Goal: Feedback & Contribution: Contribute content

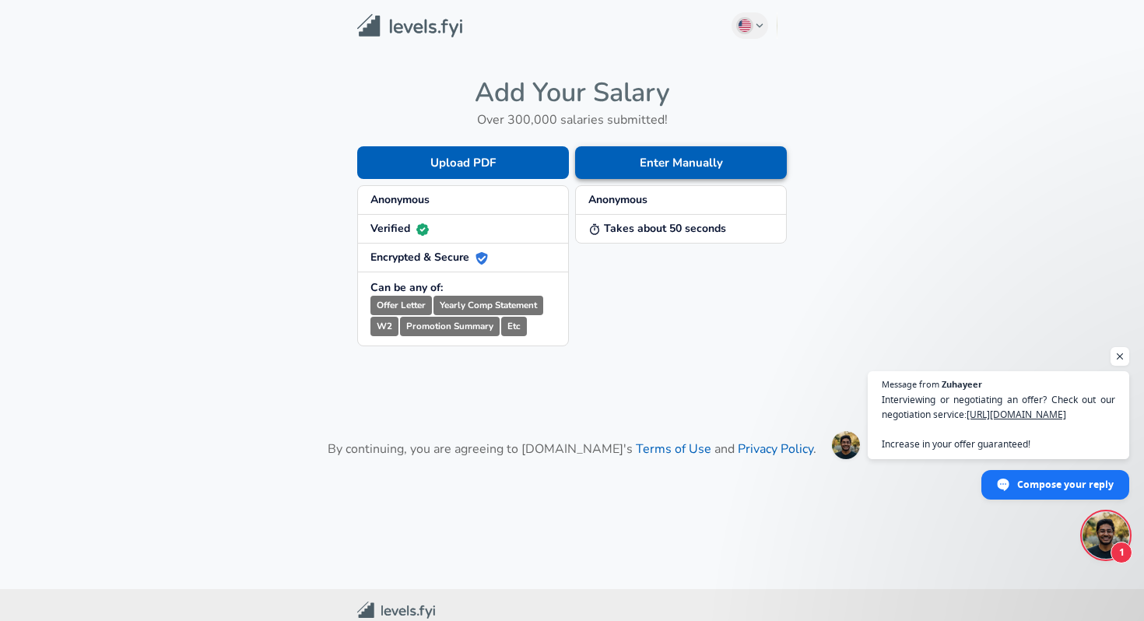
click at [612, 164] on button "Enter Manually" at bounding box center [681, 162] width 212 height 33
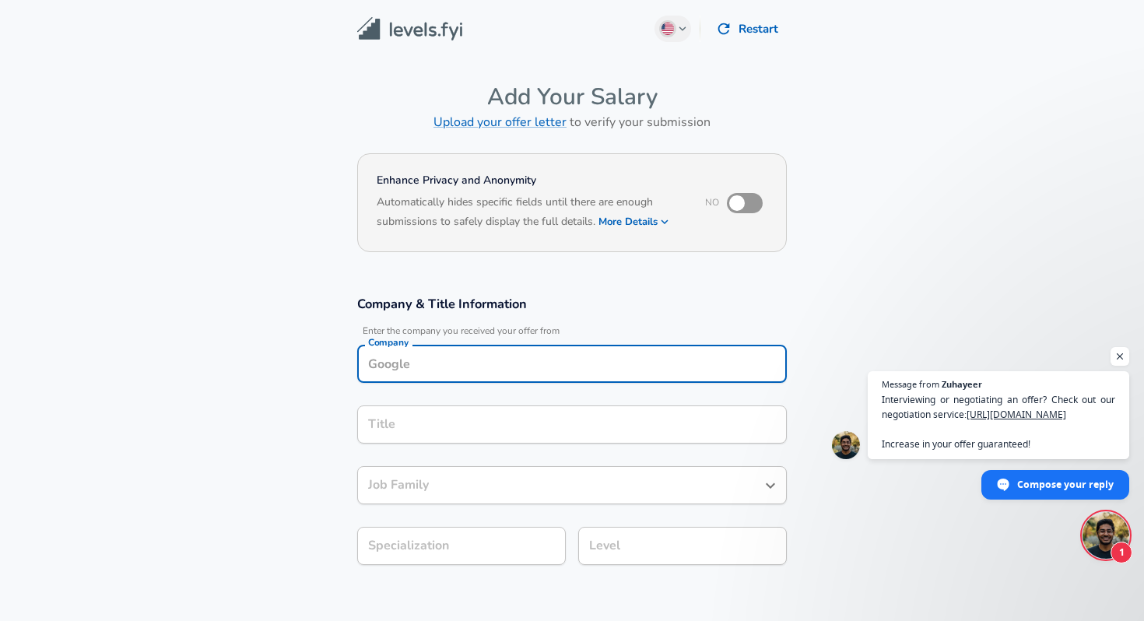
scroll to position [16, 0]
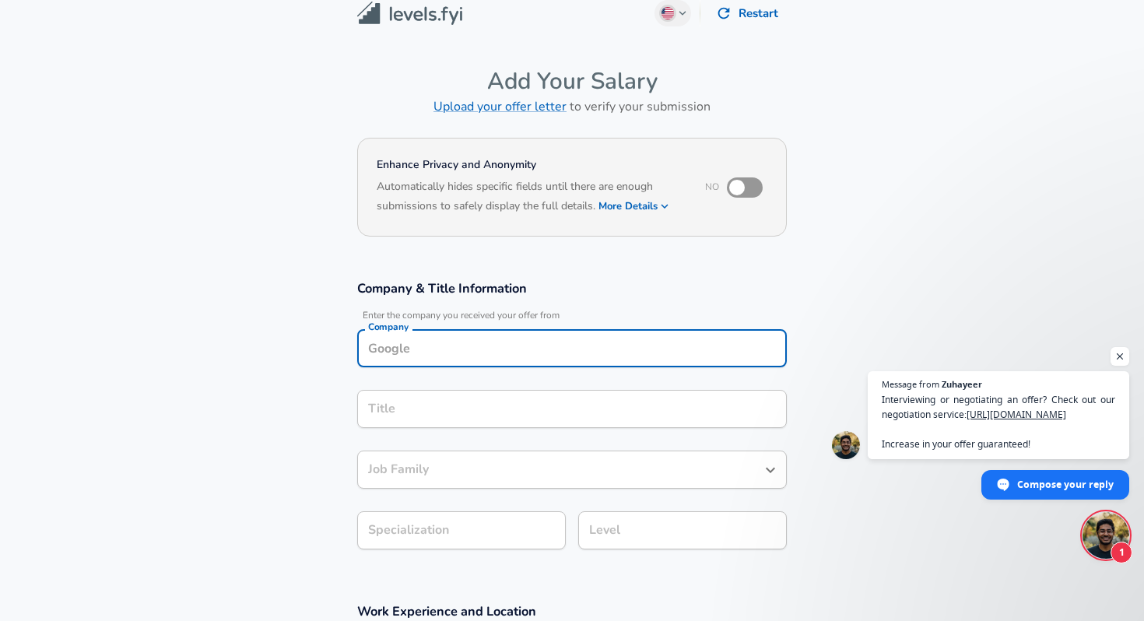
click at [437, 356] on input "Company" at bounding box center [572, 348] width 416 height 24
click at [459, 389] on li "Indian Oil" at bounding box center [572, 385] width 430 height 23
type input "Indian Oil"
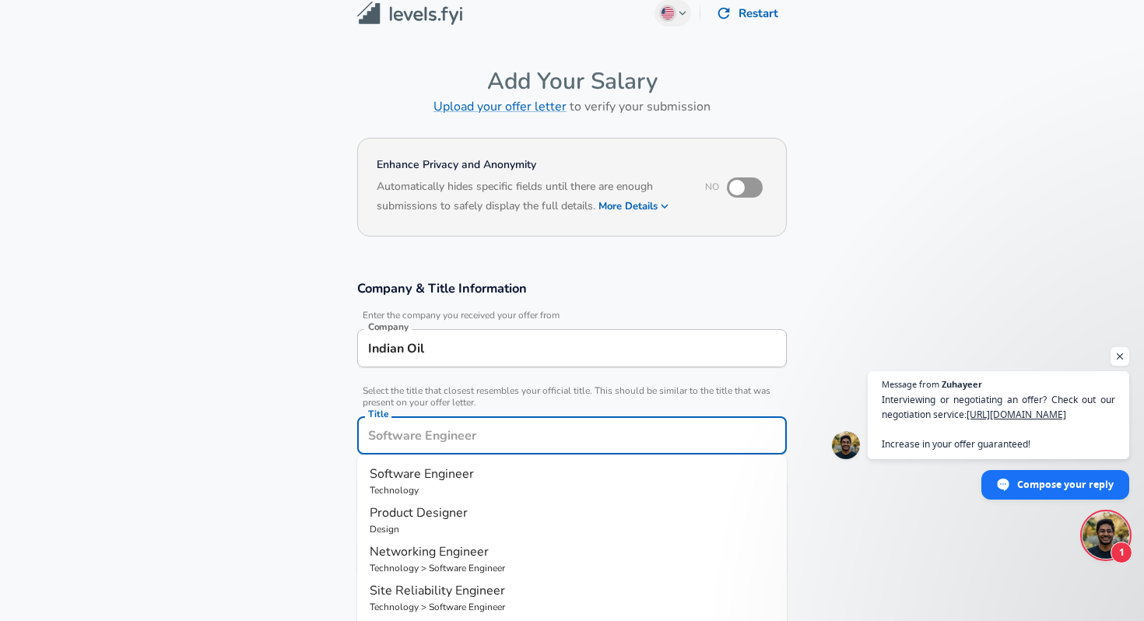
click at [466, 423] on input "Title" at bounding box center [572, 435] width 416 height 24
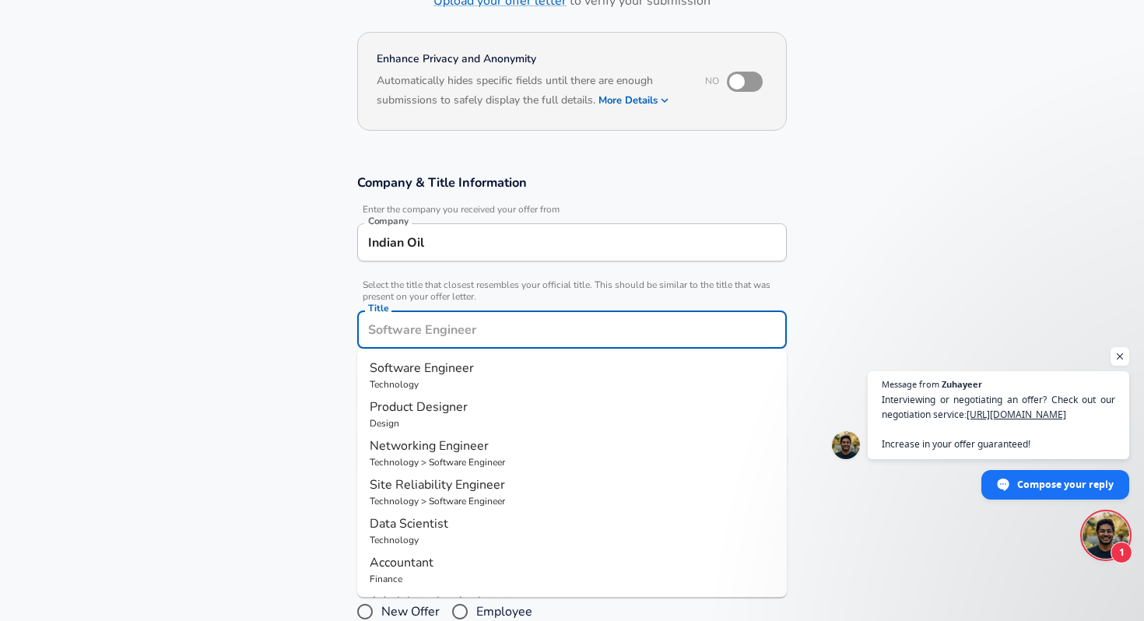
scroll to position [123, 0]
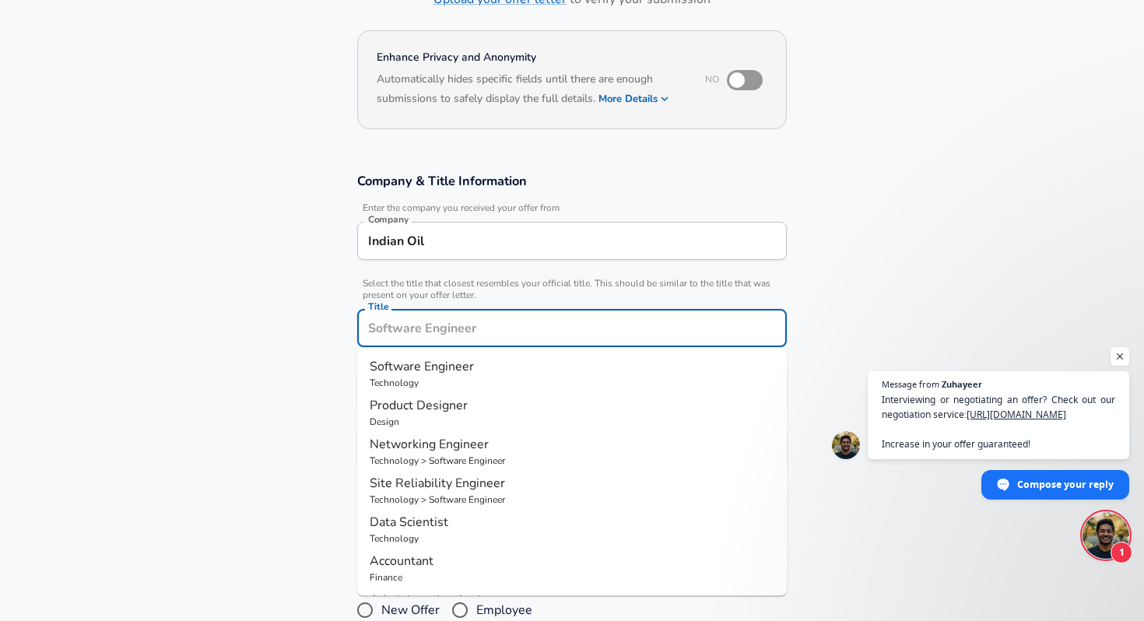
click at [455, 376] on p "Technology" at bounding box center [572, 383] width 405 height 14
type input "Software Engineer"
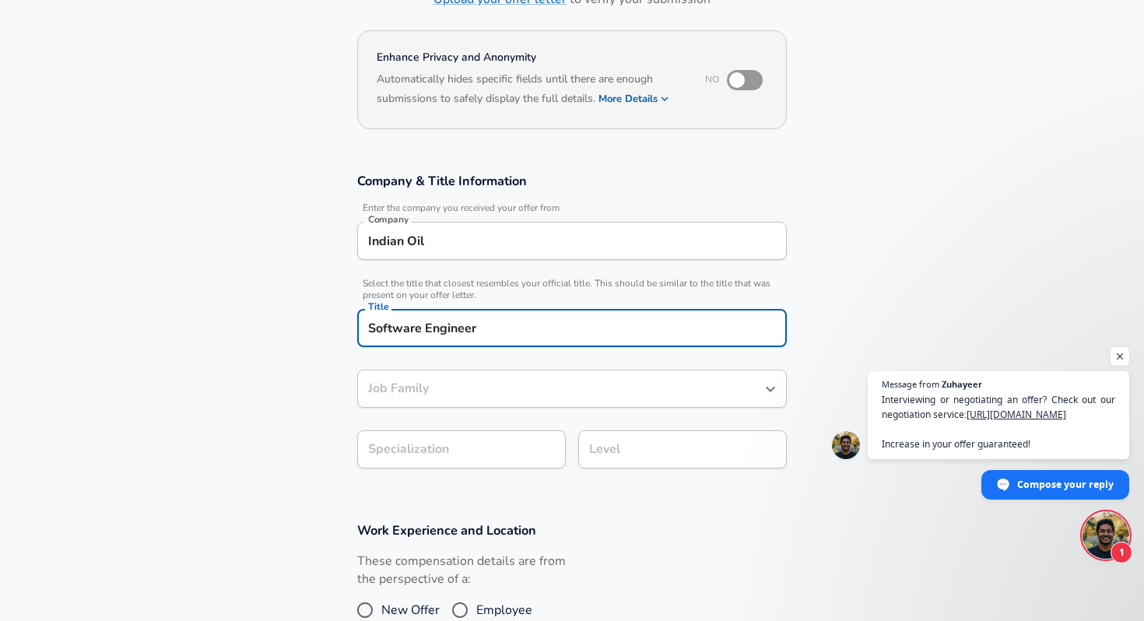
type input "Software Engineer"
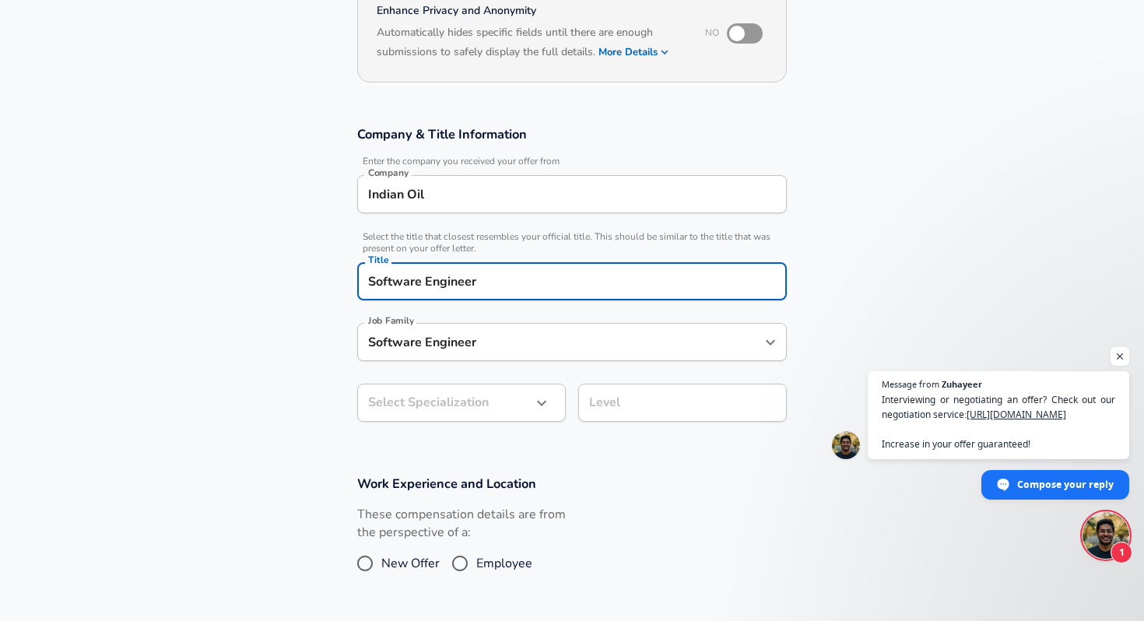
click at [467, 452] on body "English ([GEOGRAPHIC_DATA]) Change Restart Add Your Salary Upload your offer le…" at bounding box center [572, 140] width 1144 height 621
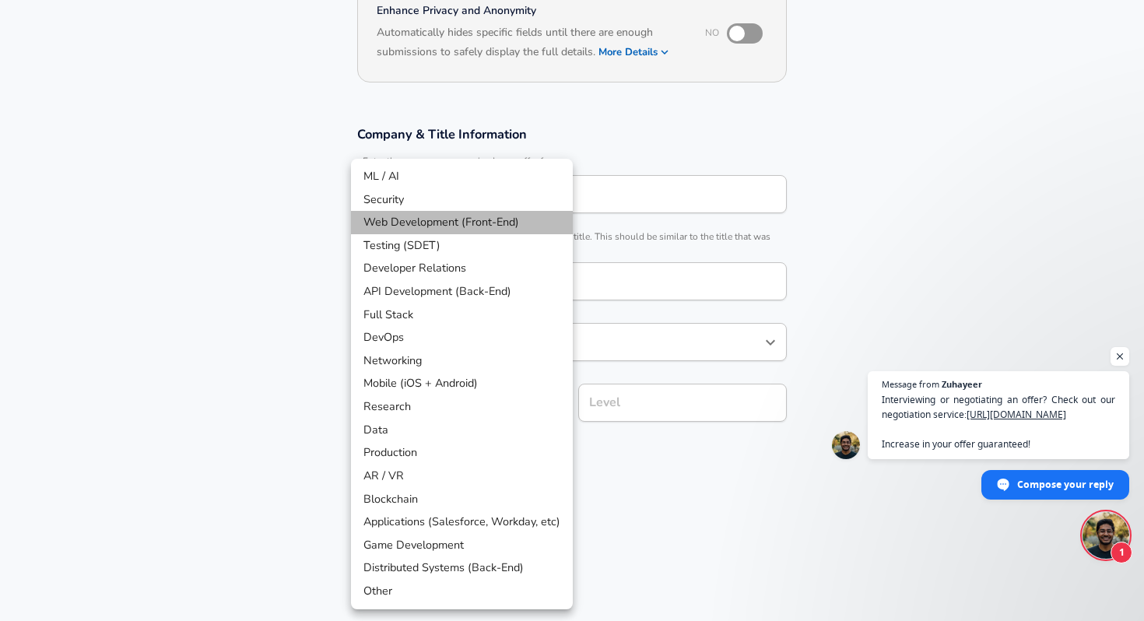
click at [470, 220] on li "Web Development (Front-End)" at bounding box center [462, 222] width 222 height 23
type input "Web Development (Front-End)"
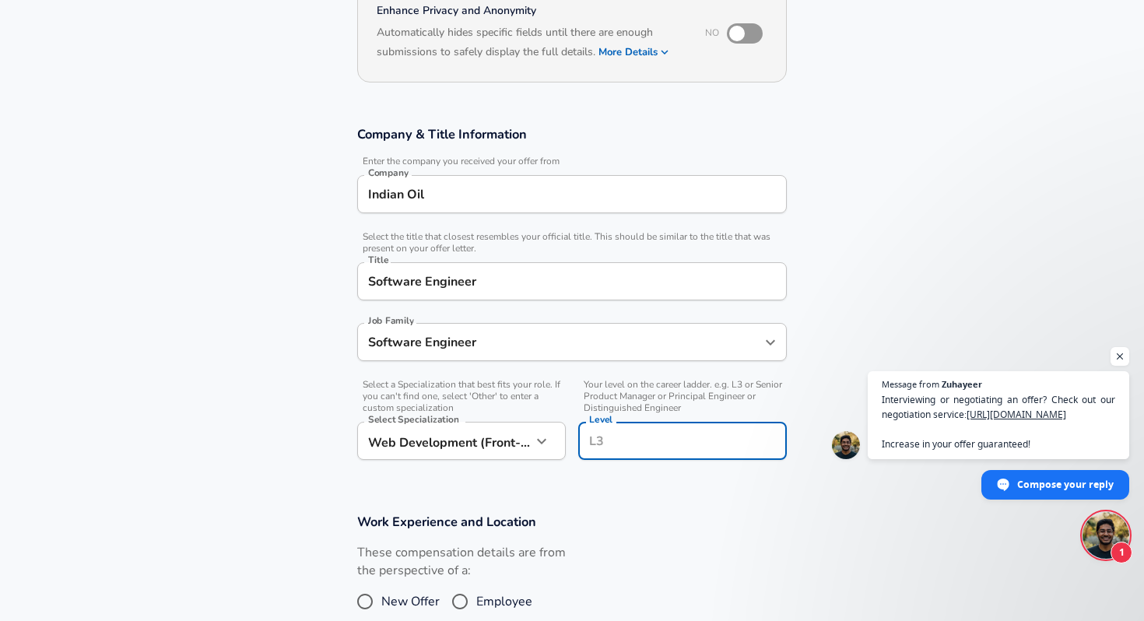
click at [621, 422] on div "Level" at bounding box center [682, 441] width 209 height 38
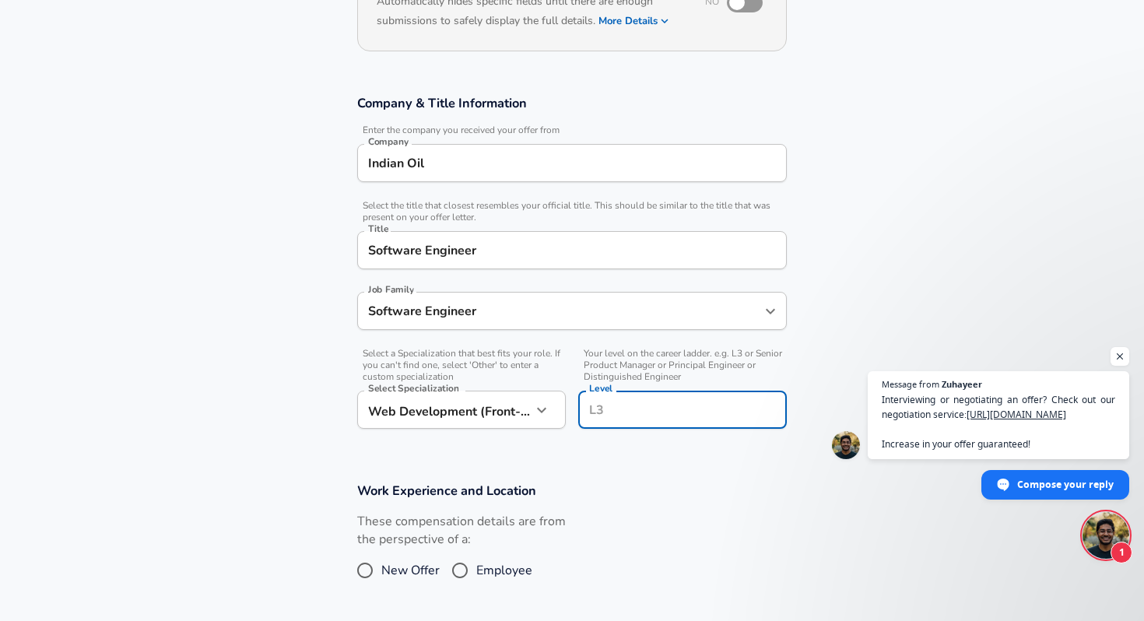
click at [626, 413] on input "Level" at bounding box center [682, 410] width 195 height 24
type input "L1"
click at [459, 571] on input "Employee" at bounding box center [460, 570] width 33 height 25
radio input "true"
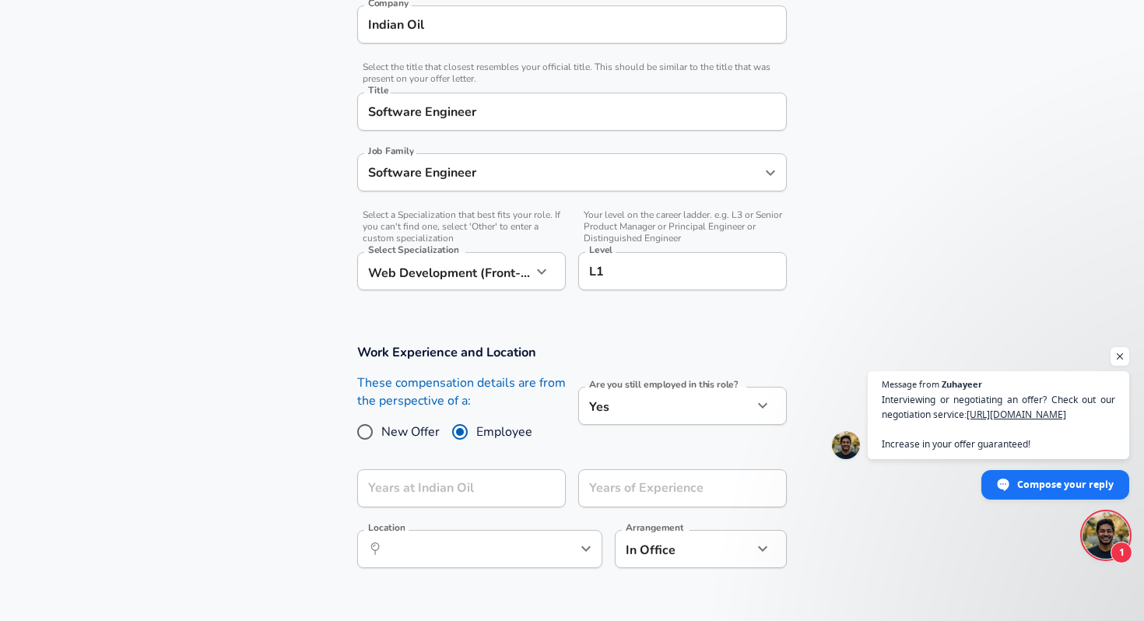
scroll to position [341, 0]
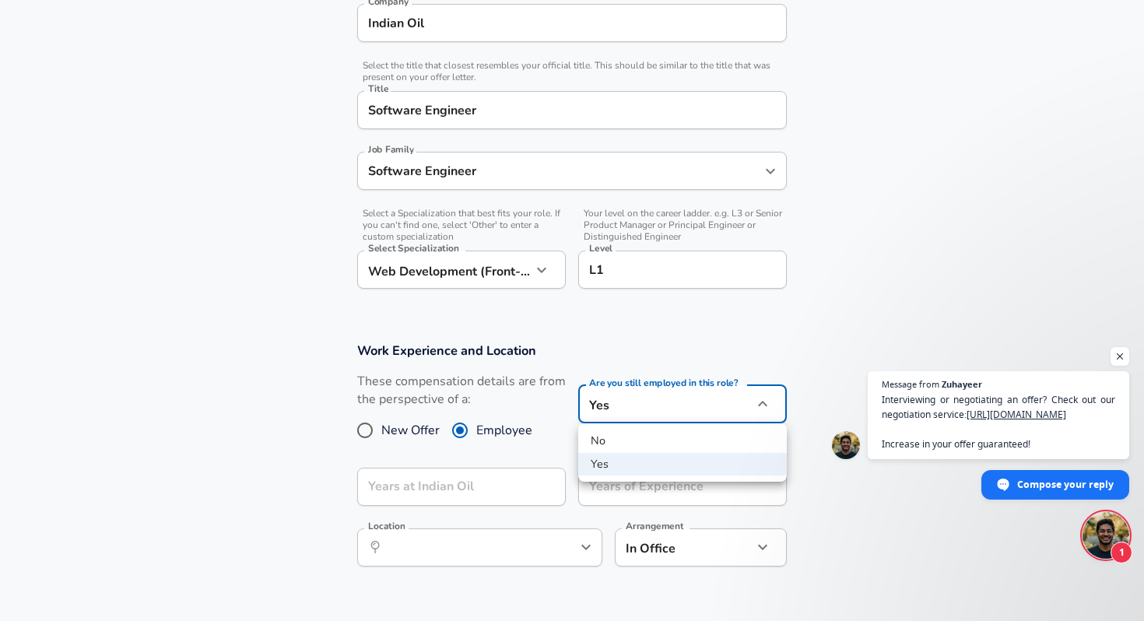
click at [683, 405] on div at bounding box center [572, 310] width 1144 height 621
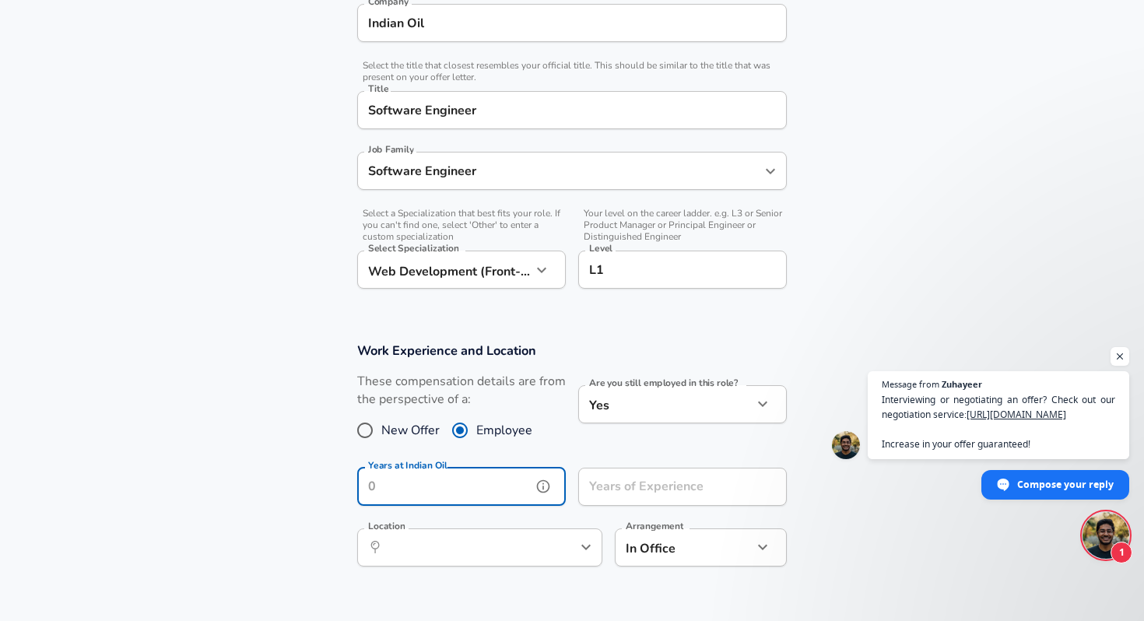
click at [497, 491] on input "Years at Indian Oil" at bounding box center [444, 487] width 174 height 38
type input "1"
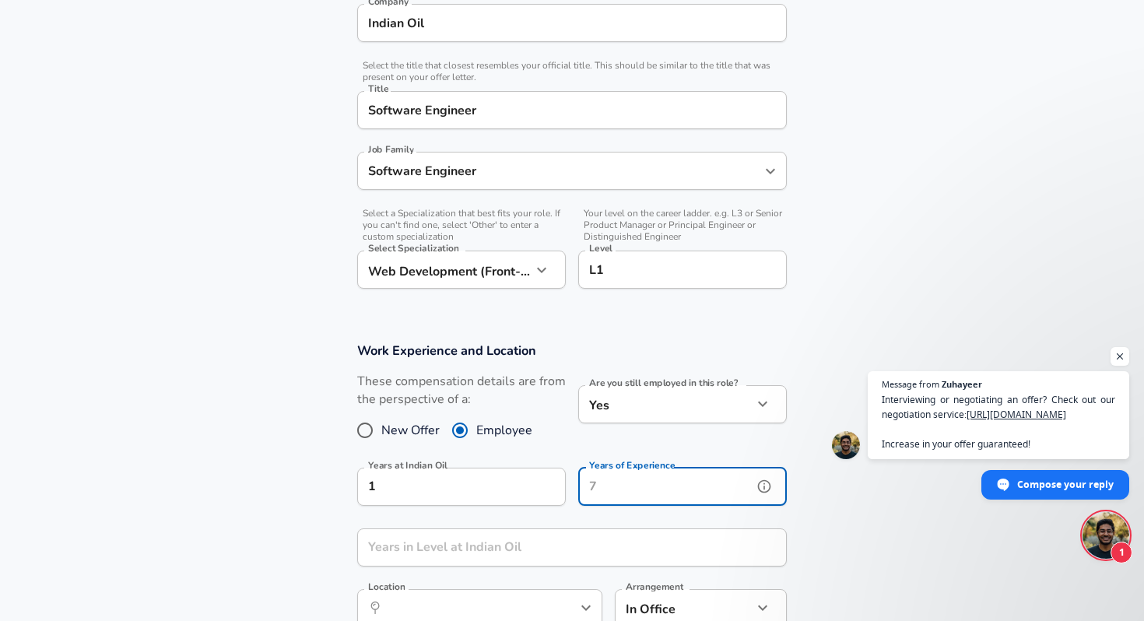
click at [640, 494] on input "Years of Experience" at bounding box center [665, 487] width 174 height 38
click at [639, 491] on input "Years of Experience" at bounding box center [665, 487] width 174 height 38
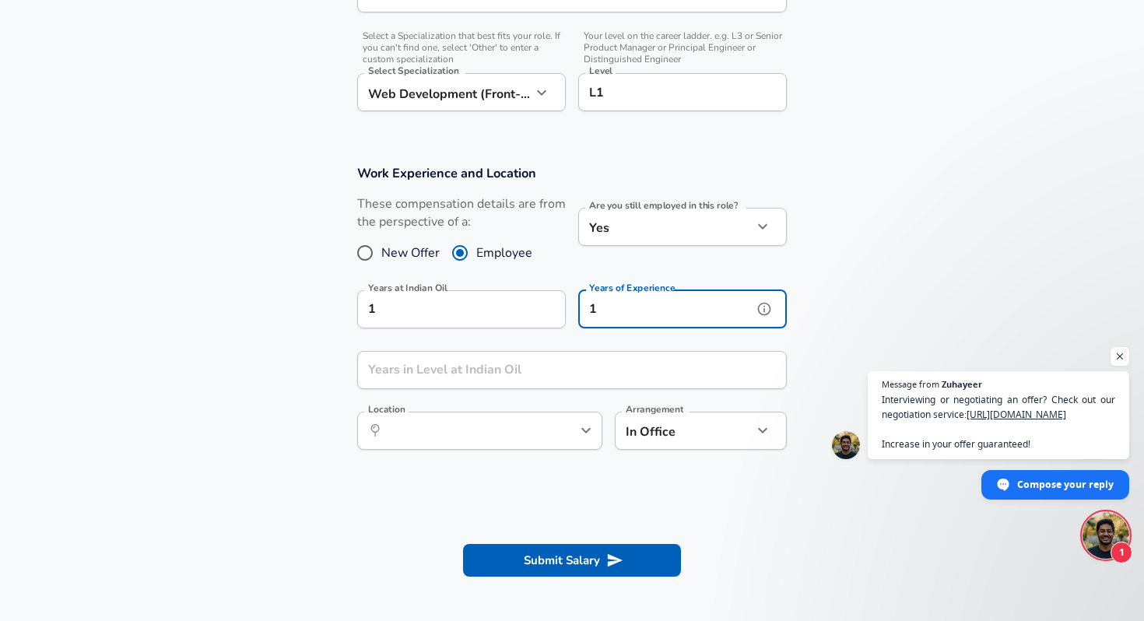
scroll to position [536, 0]
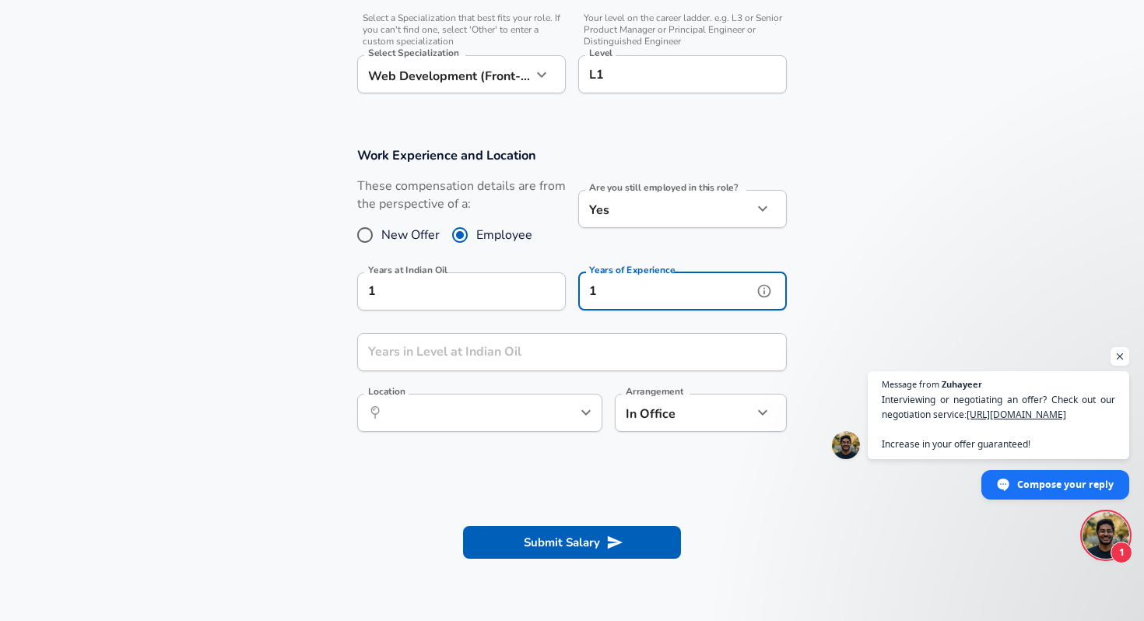
type input "1"
click at [410, 363] on input "Years in Level at Indian Oil" at bounding box center [554, 352] width 395 height 38
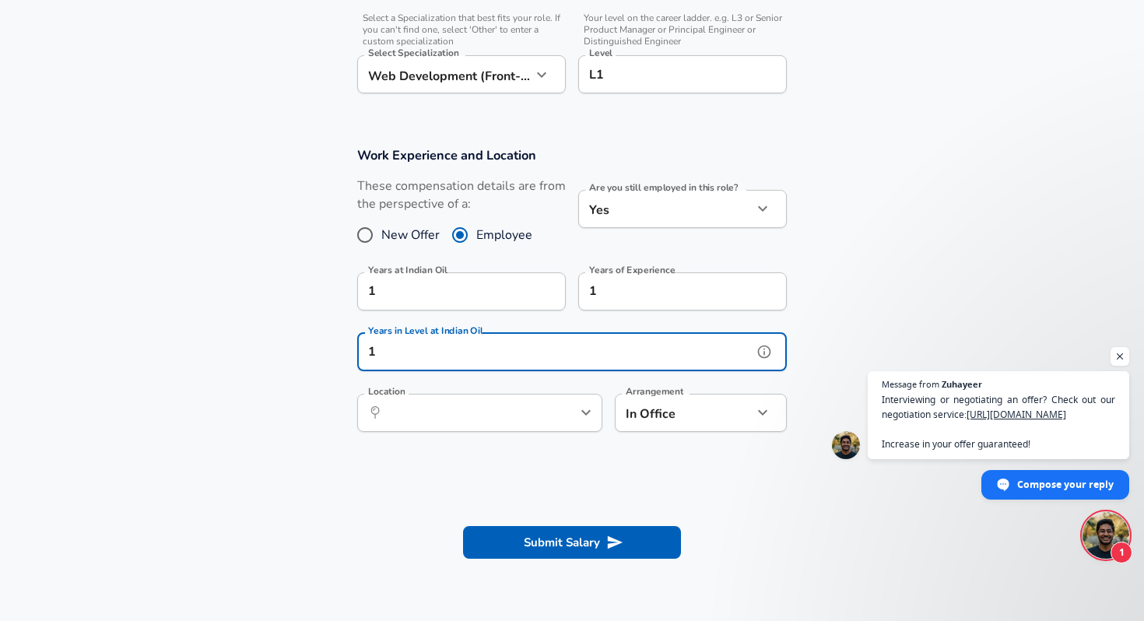
type input "1"
click at [410, 416] on input "Location" at bounding box center [463, 413] width 160 height 24
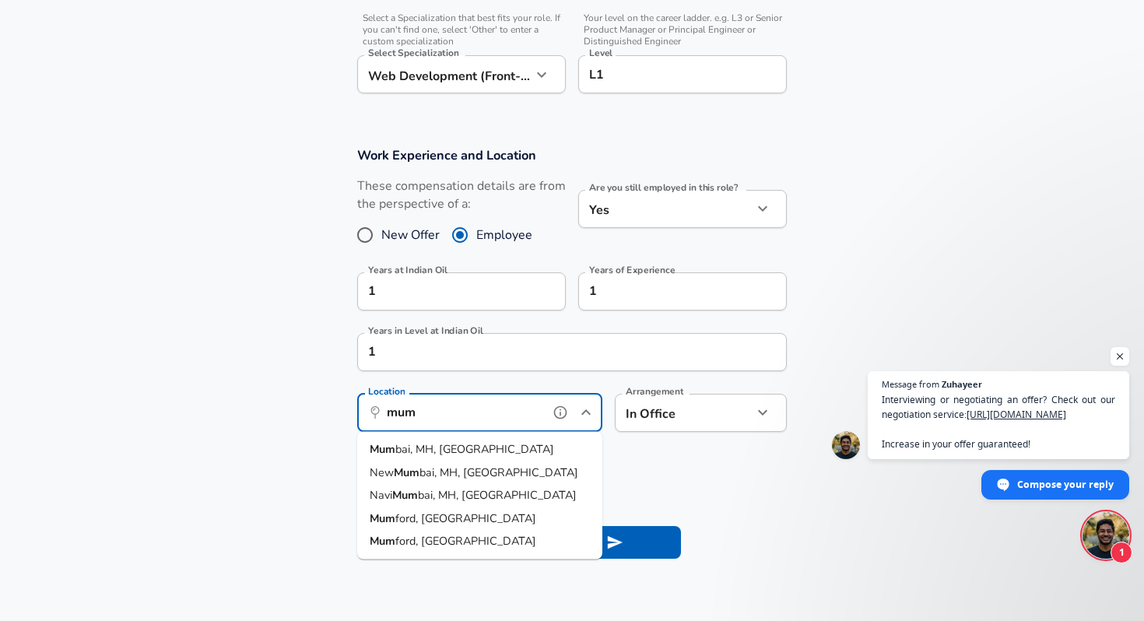
click at [451, 445] on span "bai, MH, [GEOGRAPHIC_DATA]" at bounding box center [474, 449] width 159 height 16
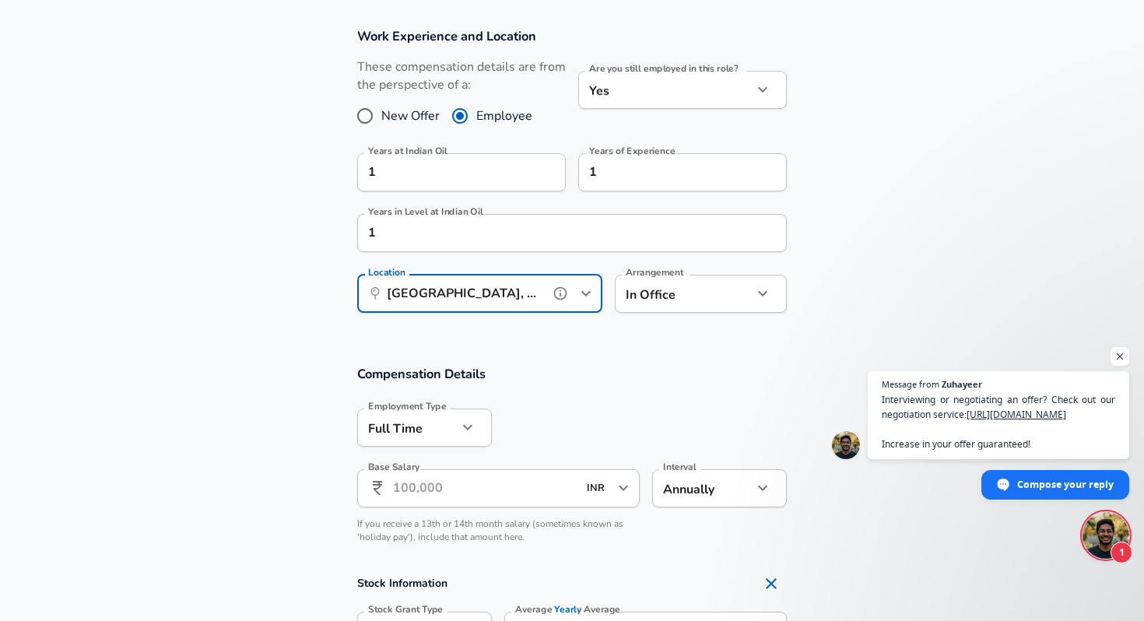
scroll to position [691, 0]
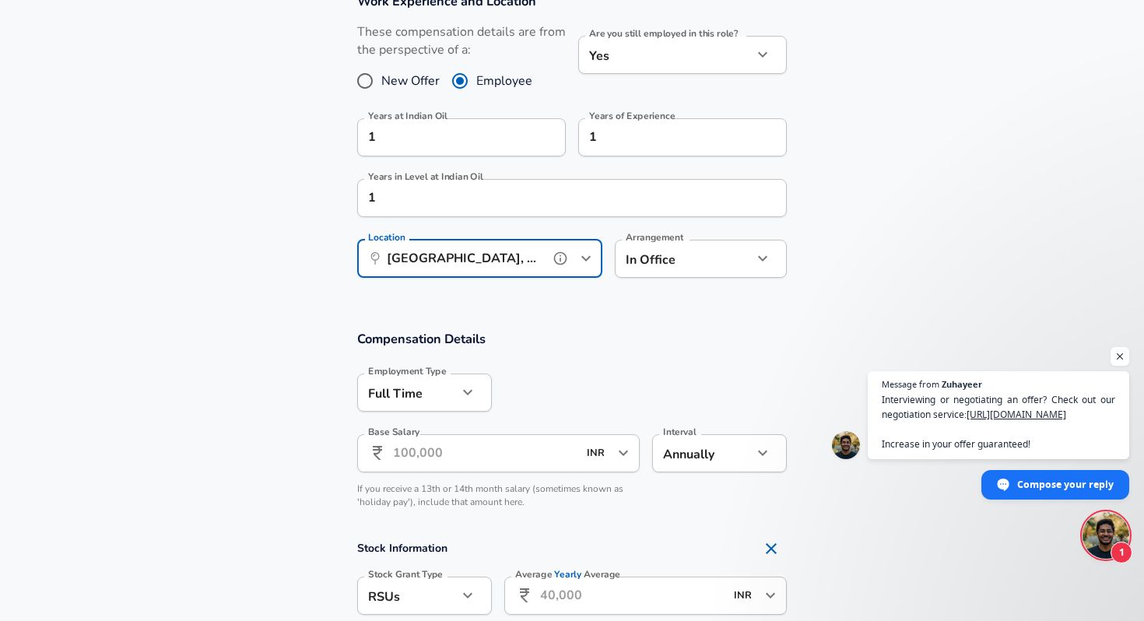
type input "[GEOGRAPHIC_DATA], MH, [GEOGRAPHIC_DATA]"
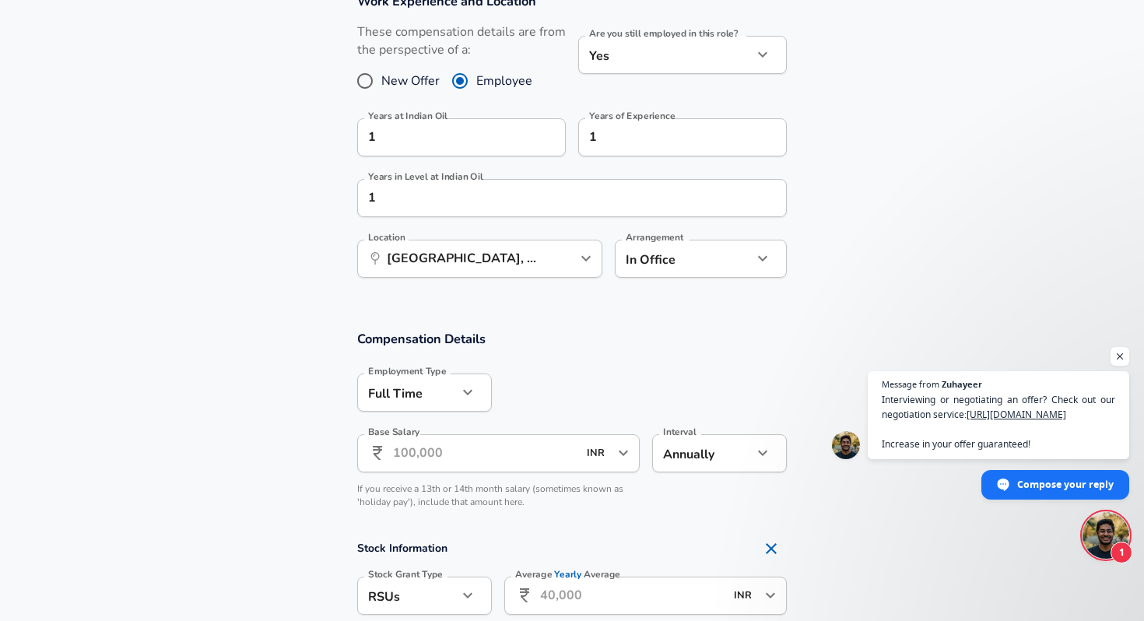
click at [490, 455] on input "Base Salary" at bounding box center [485, 453] width 184 height 38
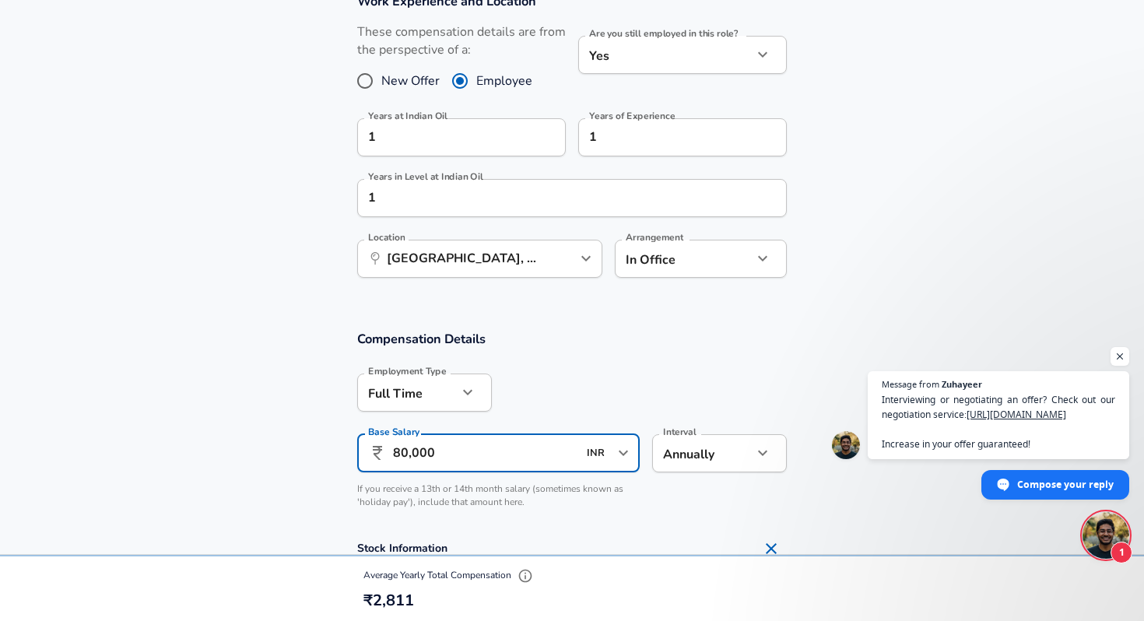
type input "80,000"
click at [764, 461] on icon "button" at bounding box center [763, 453] width 19 height 19
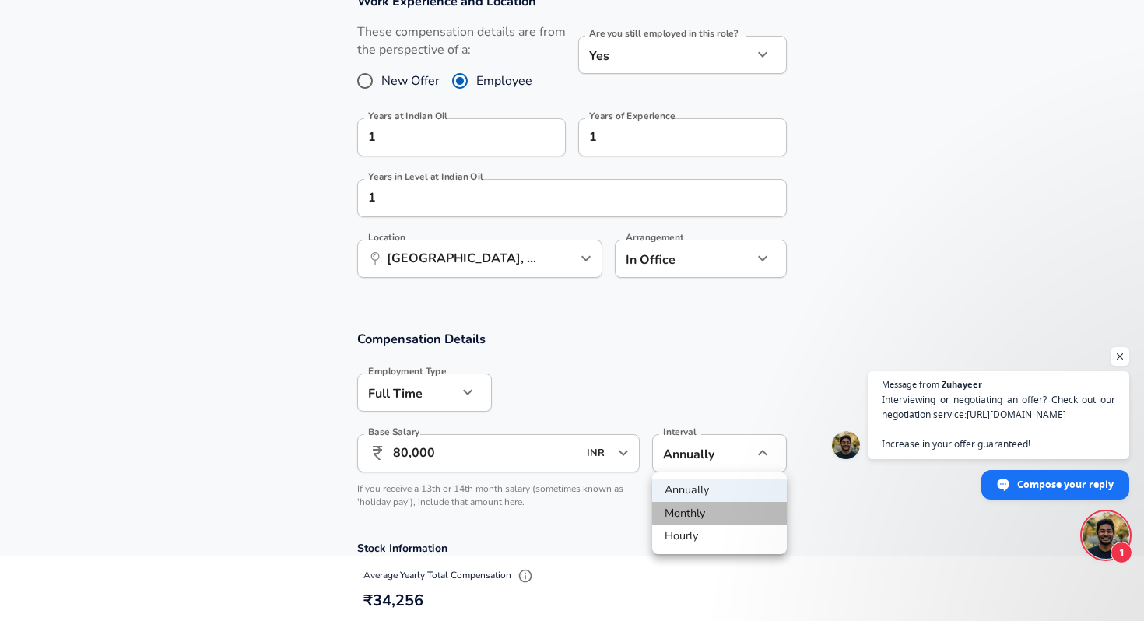
click at [750, 510] on li "Monthly" at bounding box center [719, 513] width 135 height 23
type input "monthly"
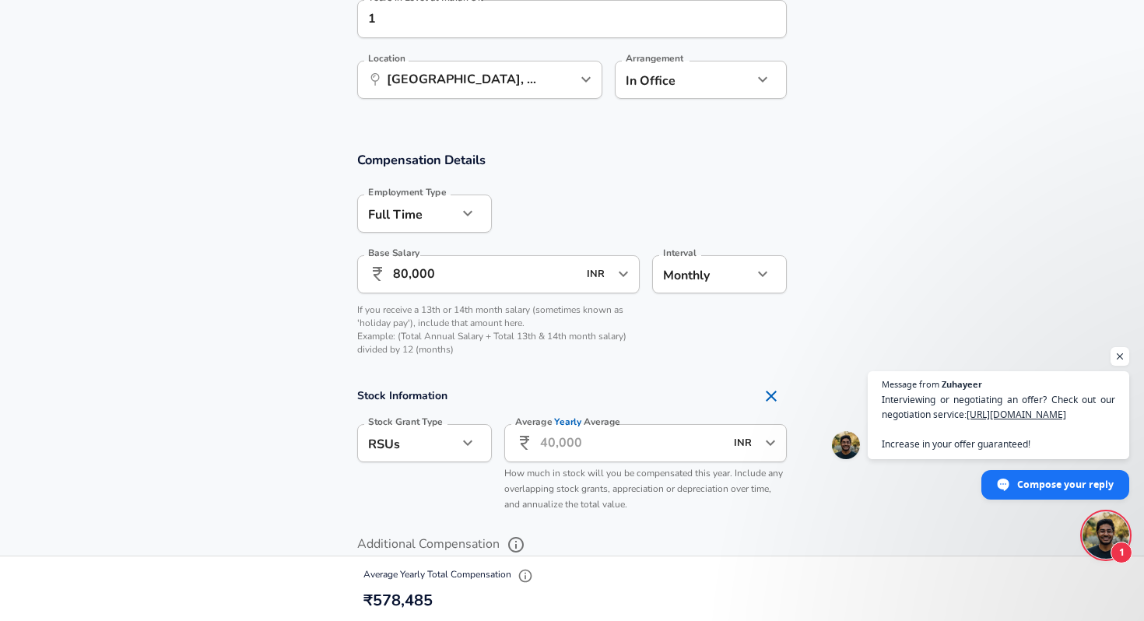
scroll to position [869, 0]
click at [599, 442] on input "Average Yearly Average" at bounding box center [632, 444] width 184 height 38
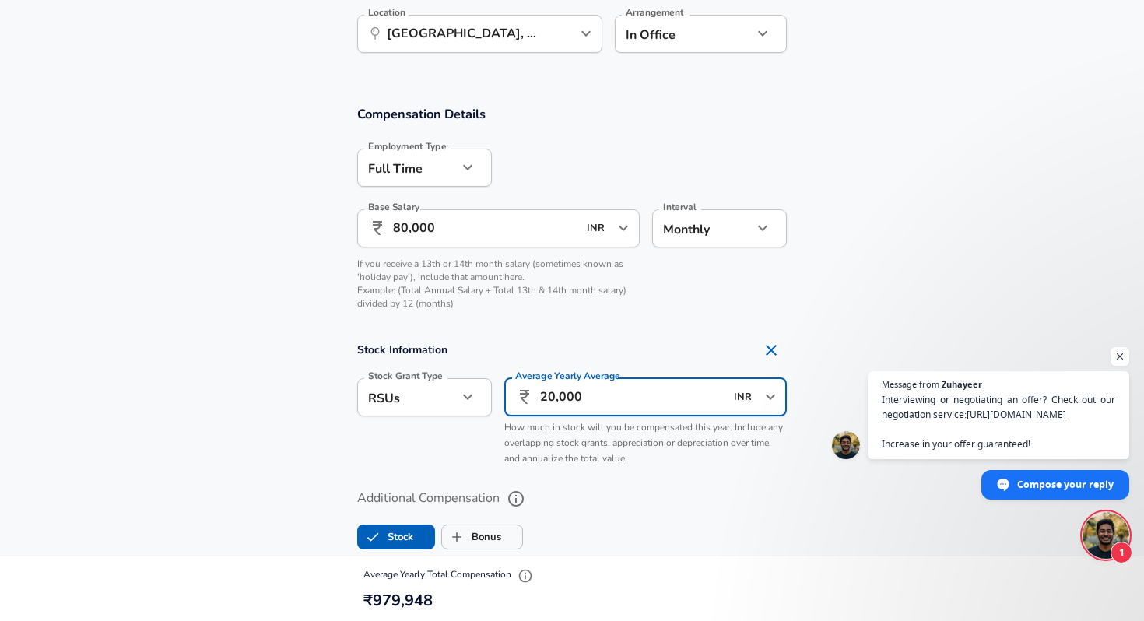
scroll to position [921, 0]
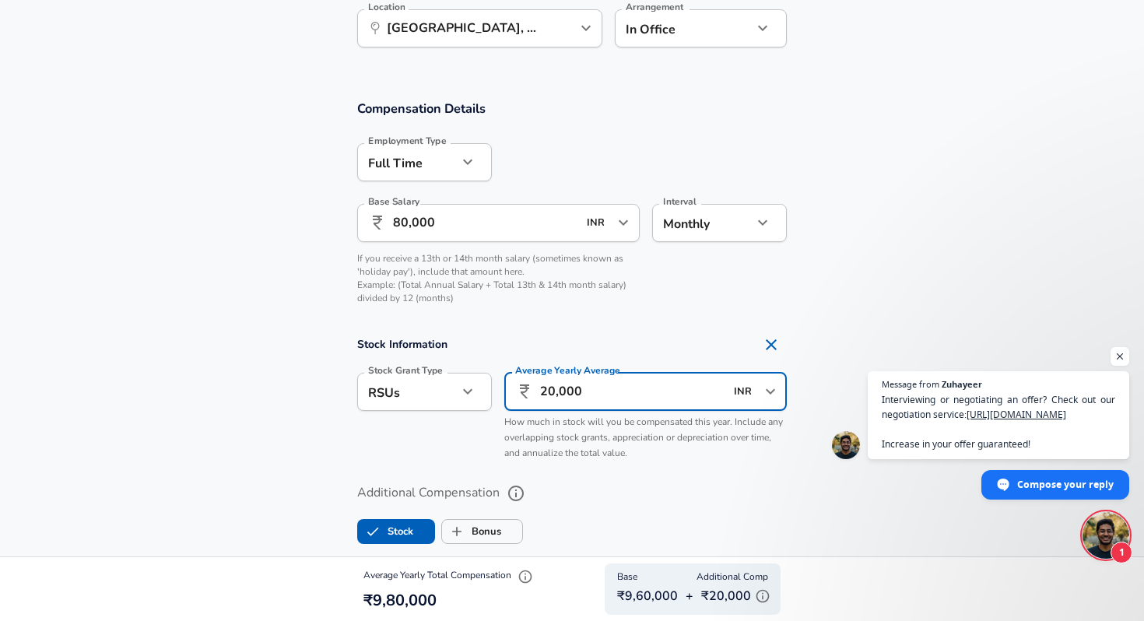
type input "20,000"
click at [466, 392] on icon "button" at bounding box center [467, 391] width 9 height 5
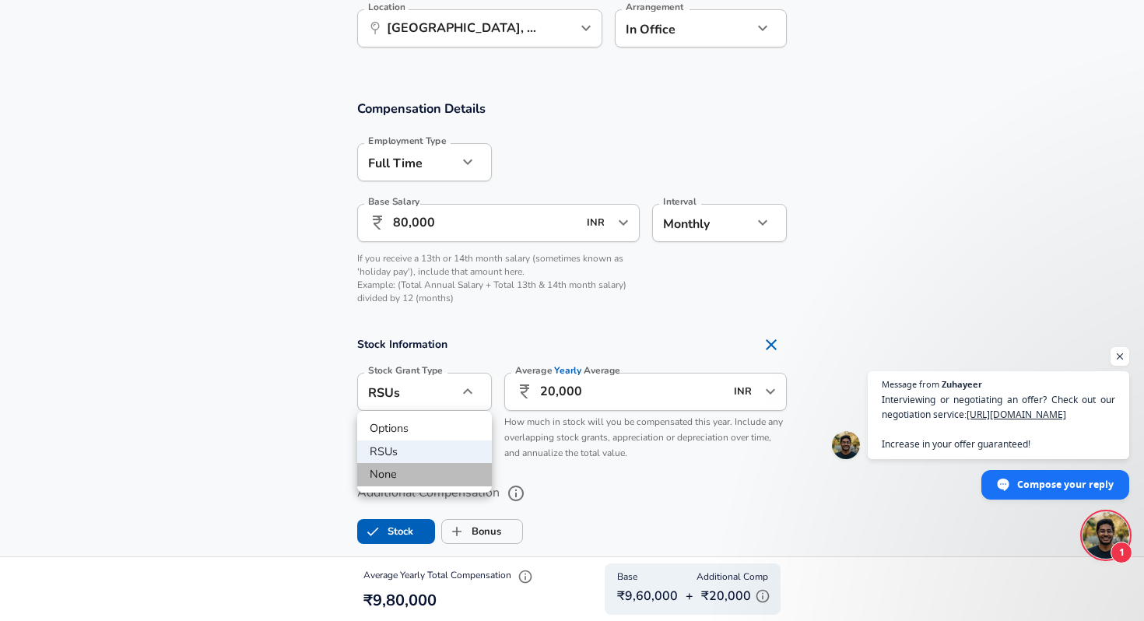
click at [435, 473] on li "None" at bounding box center [424, 474] width 135 height 23
type input "none"
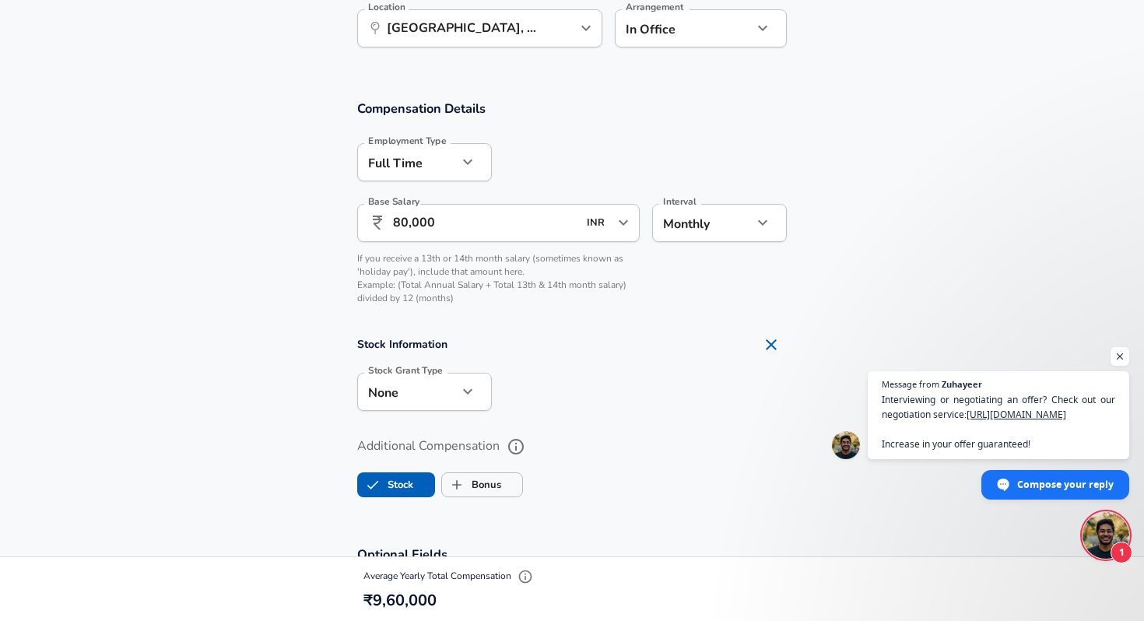
click at [456, 389] on button "button" at bounding box center [468, 391] width 26 height 26
click at [456, 389] on div at bounding box center [572, 310] width 1144 height 621
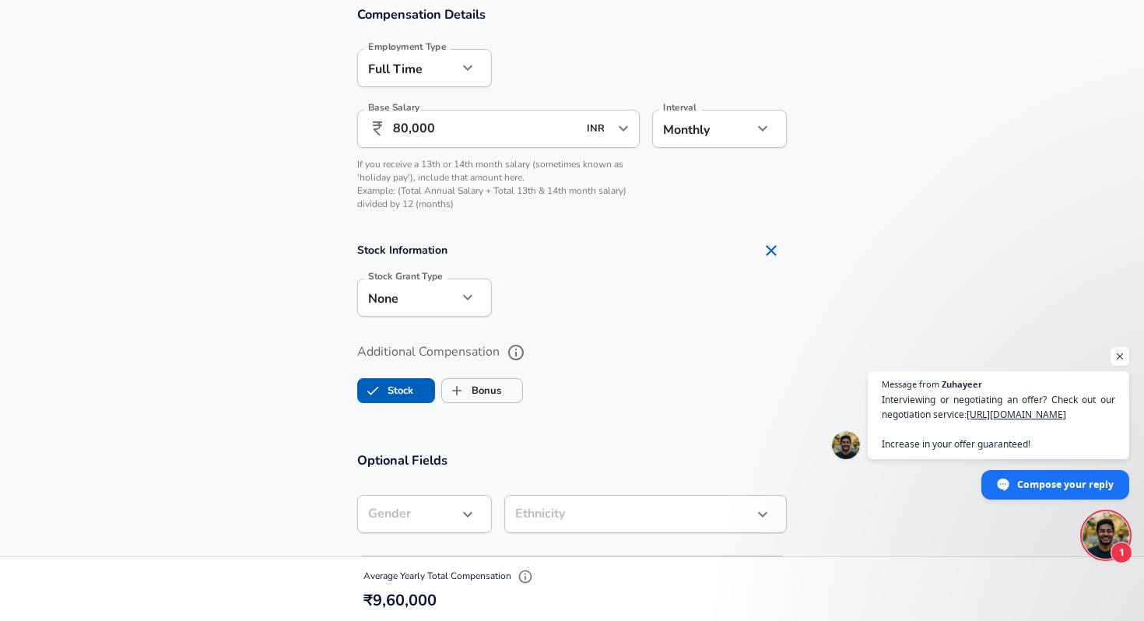
scroll to position [1016, 0]
click at [475, 395] on label "Bonus" at bounding box center [471, 390] width 59 height 30
checkbox input "true"
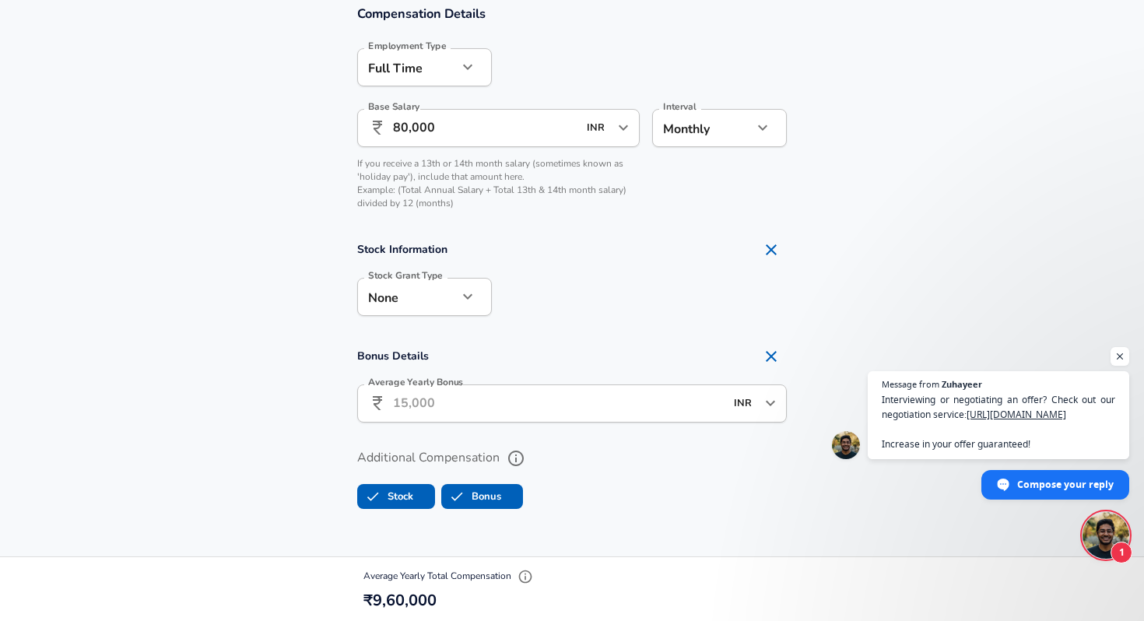
click at [569, 411] on input "Average Yearly Bonus" at bounding box center [559, 404] width 332 height 38
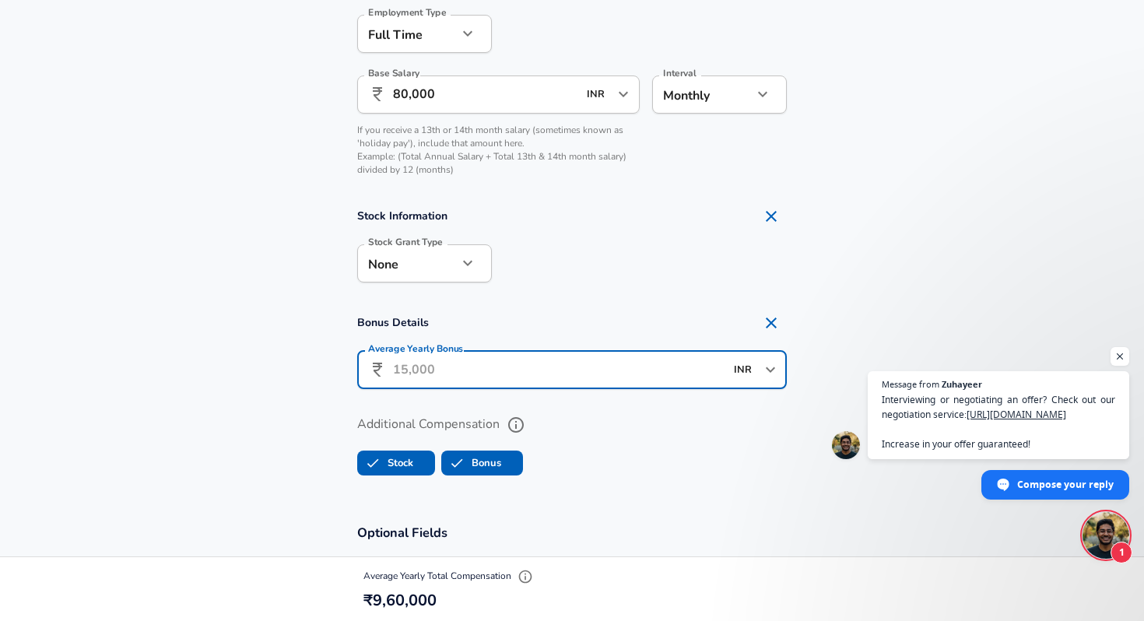
scroll to position [1045, 0]
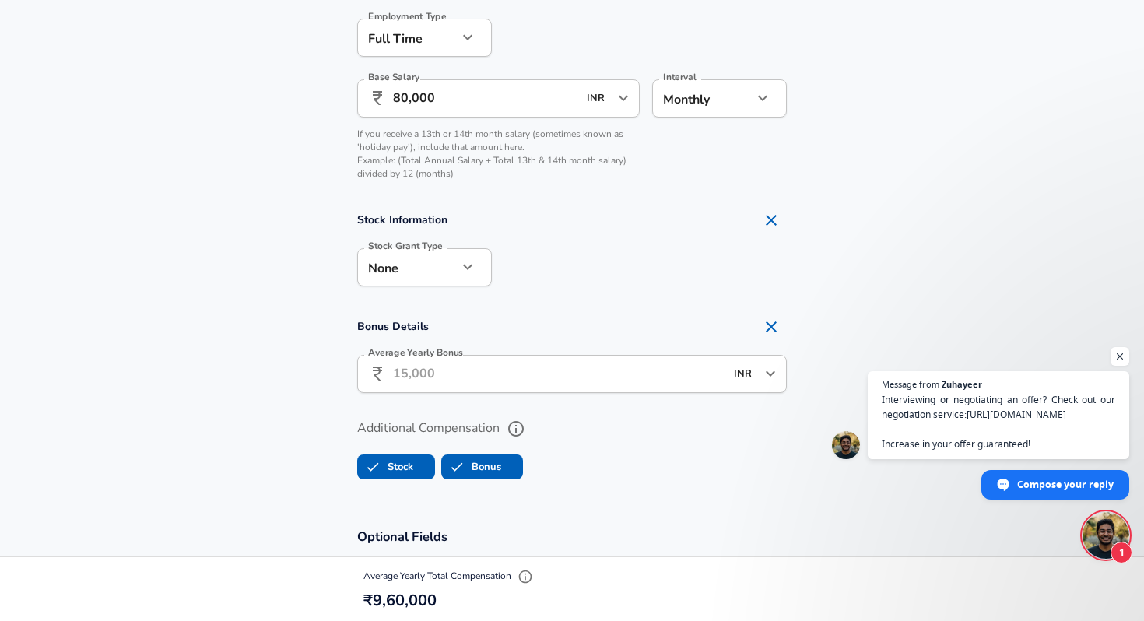
click at [407, 91] on input "80,000" at bounding box center [485, 98] width 184 height 38
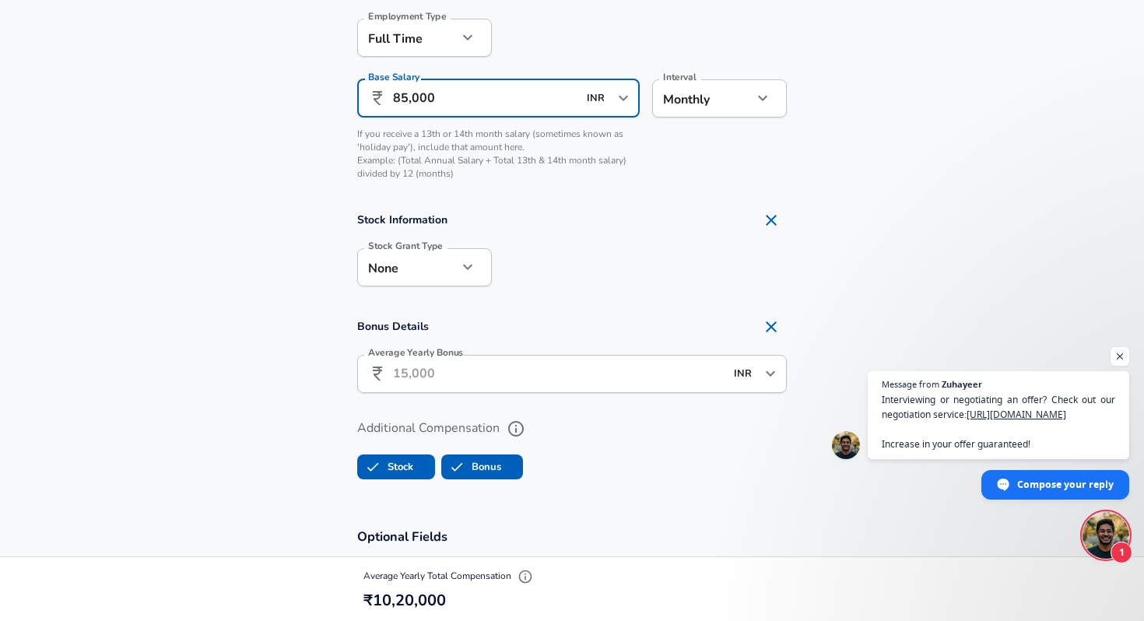
type input "85,000"
click at [409, 367] on input "Average Yearly Bonus" at bounding box center [559, 374] width 332 height 38
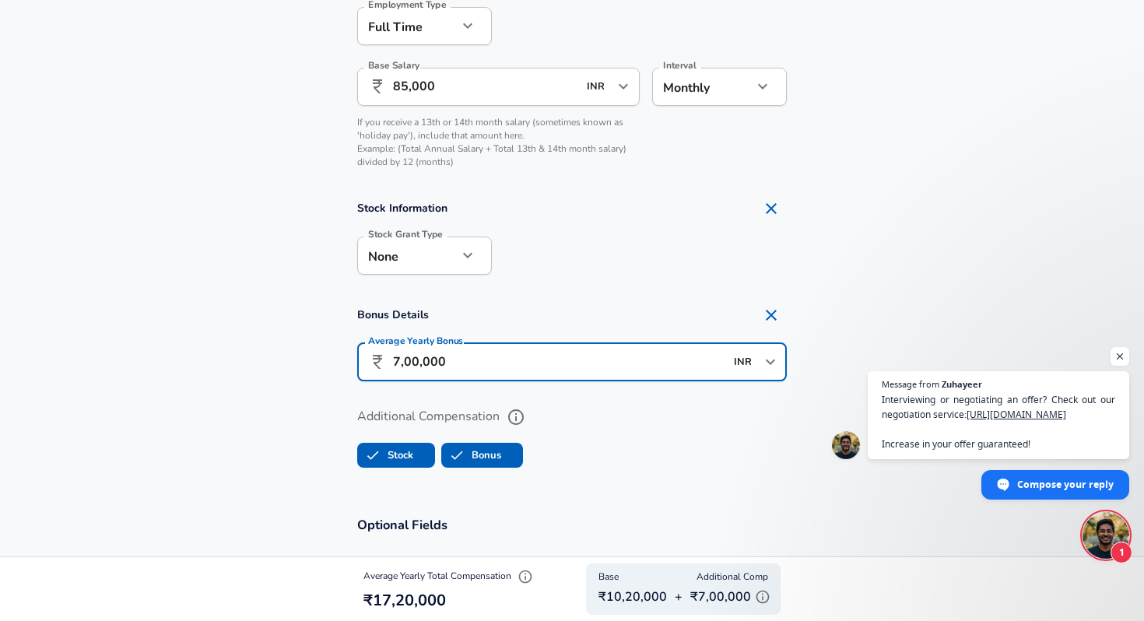
scroll to position [1060, 0]
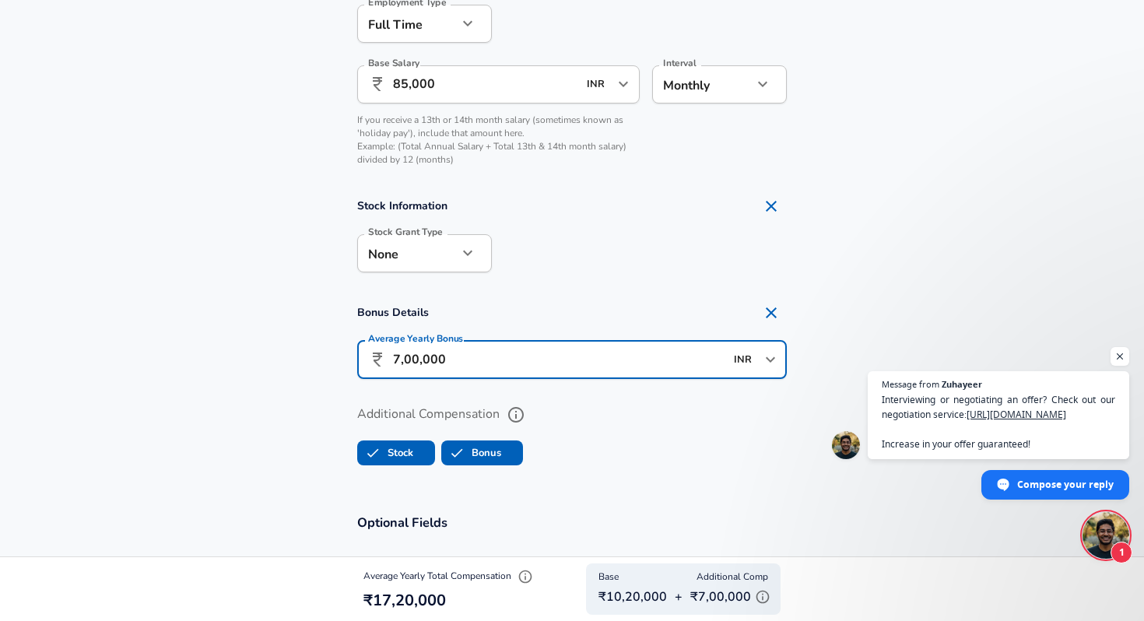
type input "7,00,000"
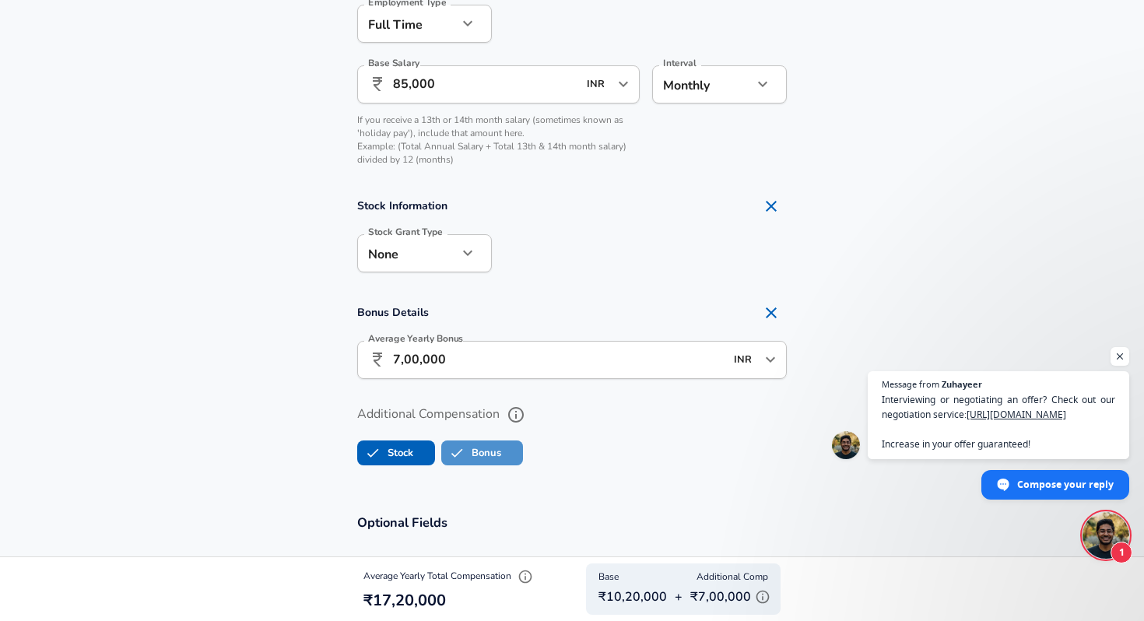
click at [487, 454] on label "Bonus" at bounding box center [471, 453] width 59 height 30
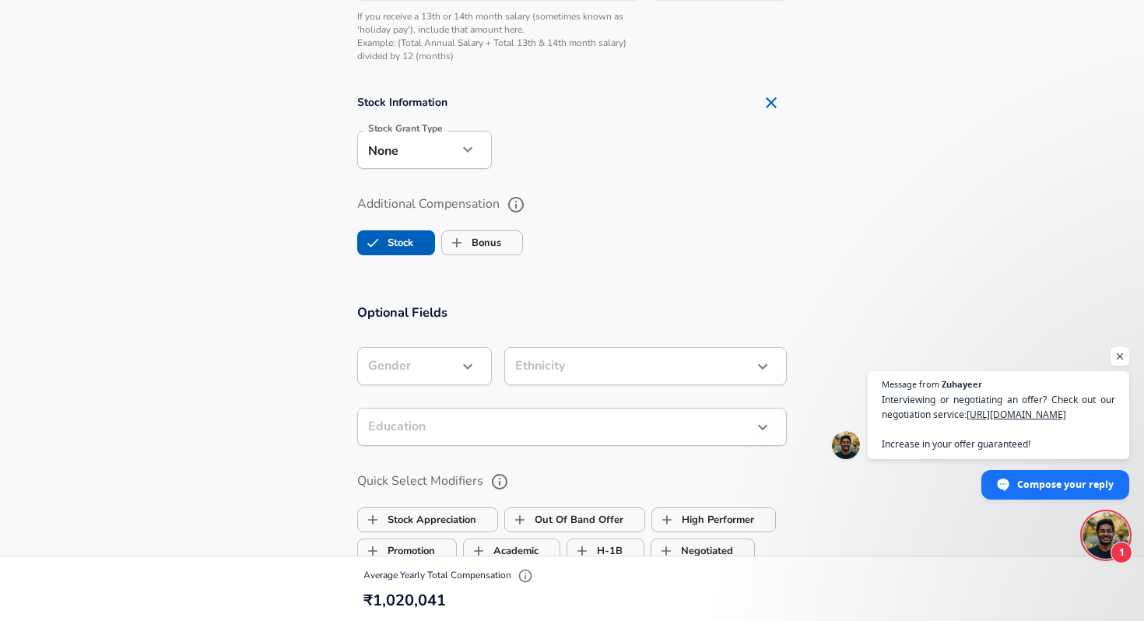
scroll to position [1117, 0]
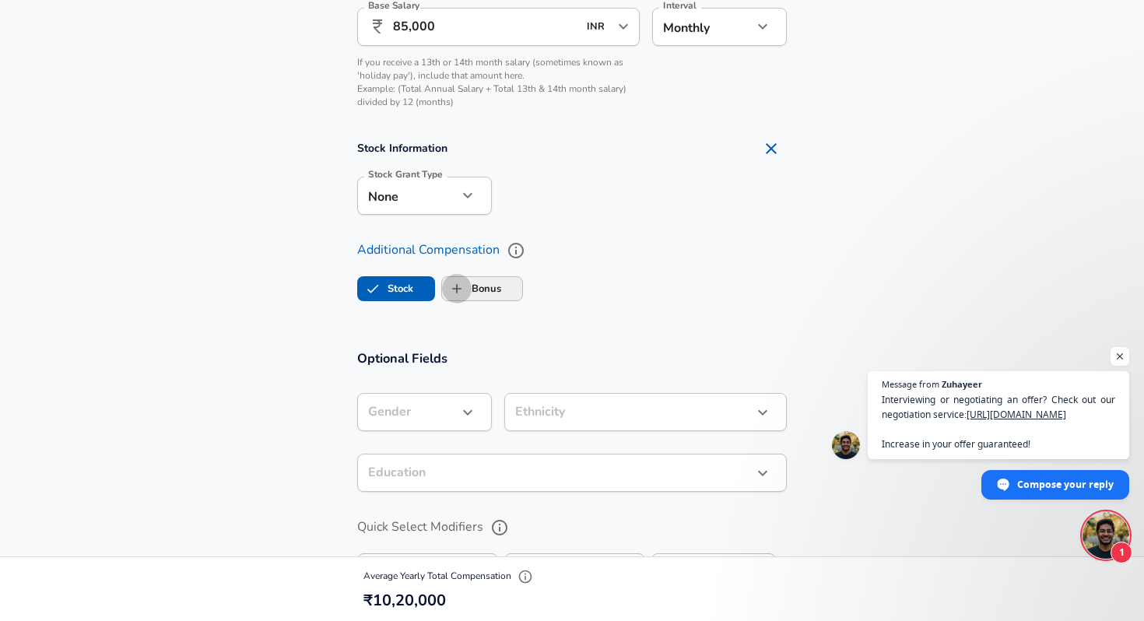
click at [460, 294] on input "Bonus" at bounding box center [457, 289] width 30 height 30
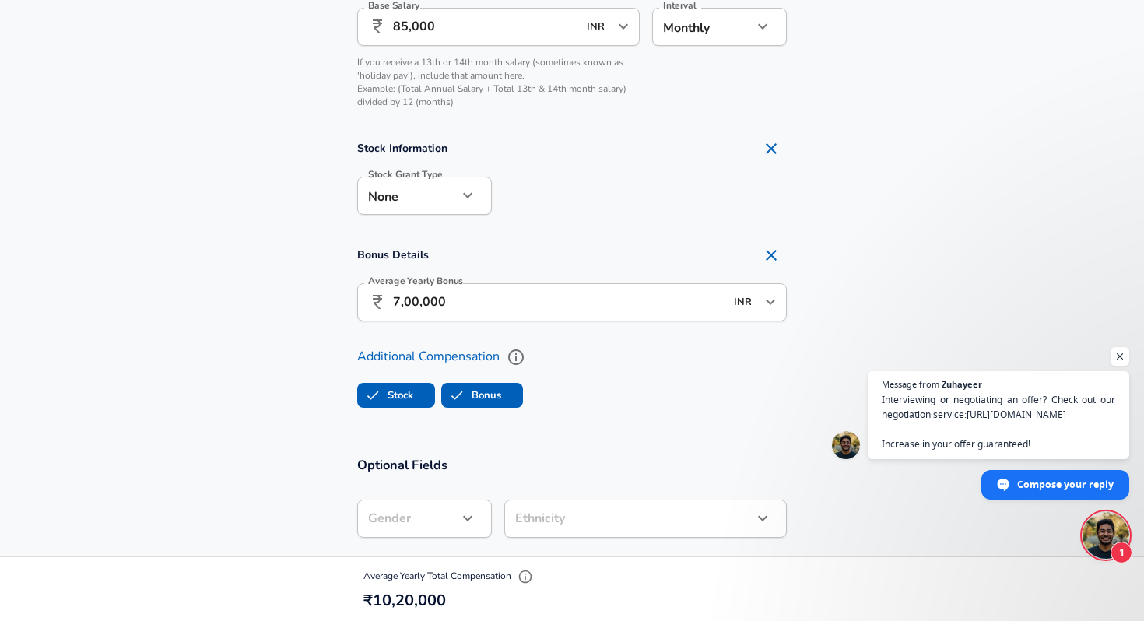
checkbox input "true"
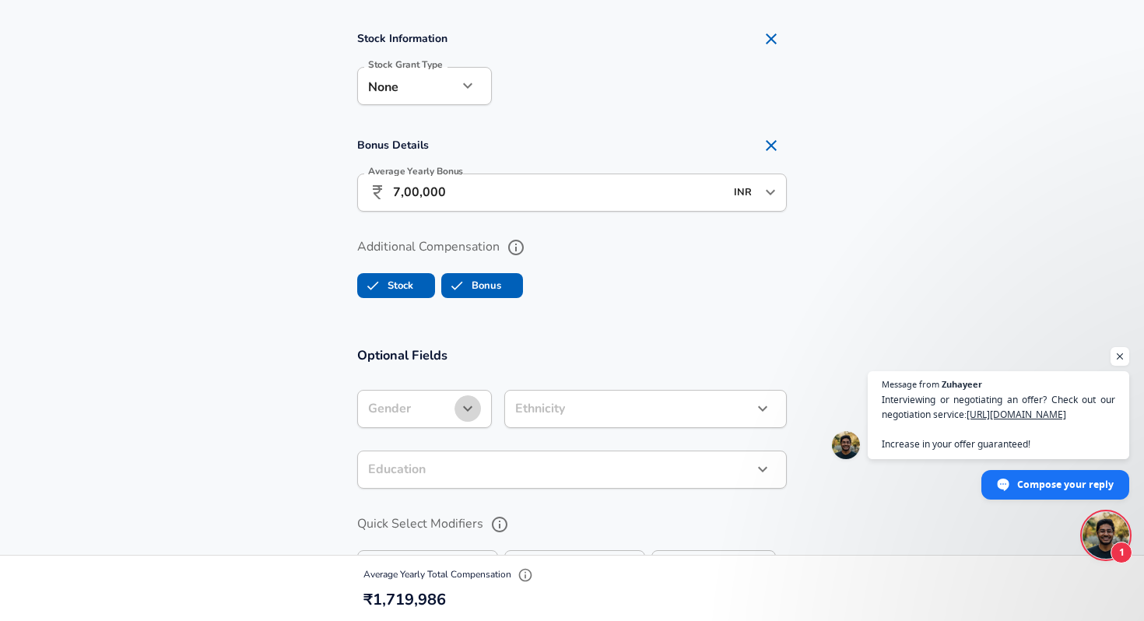
click at [462, 415] on icon "button" at bounding box center [468, 408] width 19 height 19
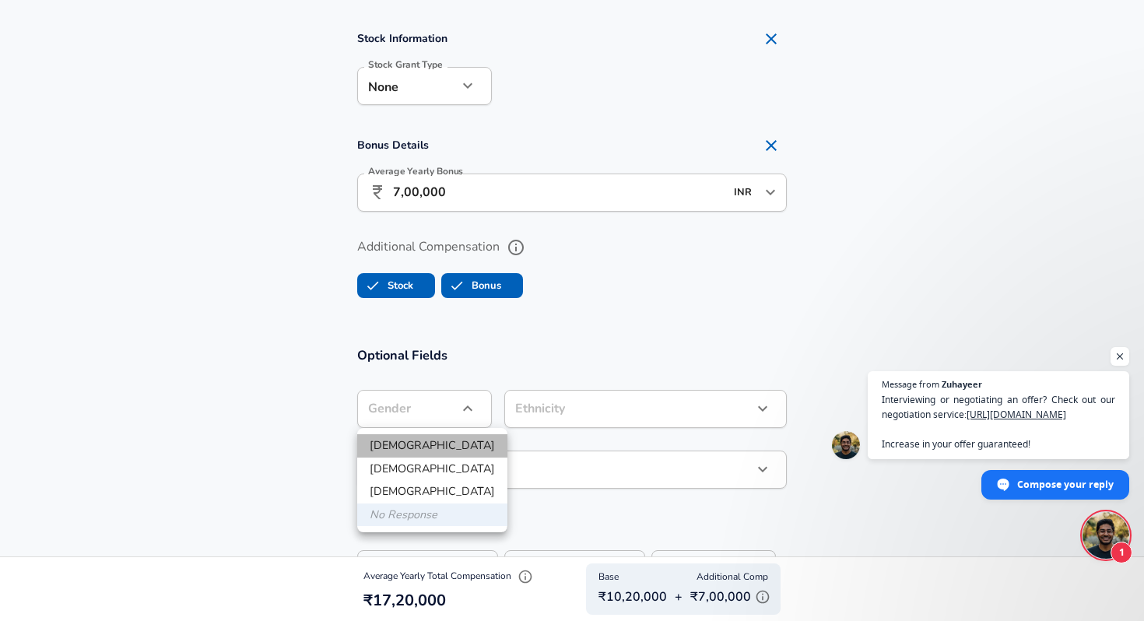
click at [452, 452] on li "[DEMOGRAPHIC_DATA]" at bounding box center [432, 445] width 150 height 23
type input "[DEMOGRAPHIC_DATA]"
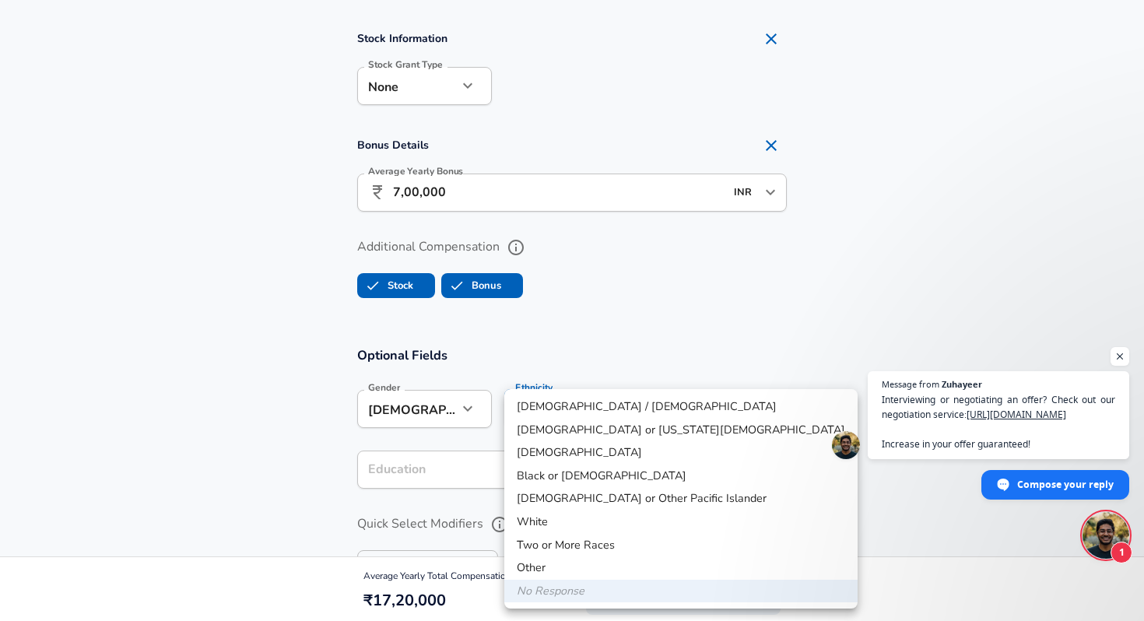
click at [590, 452] on li "[DEMOGRAPHIC_DATA]" at bounding box center [680, 452] width 353 height 23
type input "[DEMOGRAPHIC_DATA]"
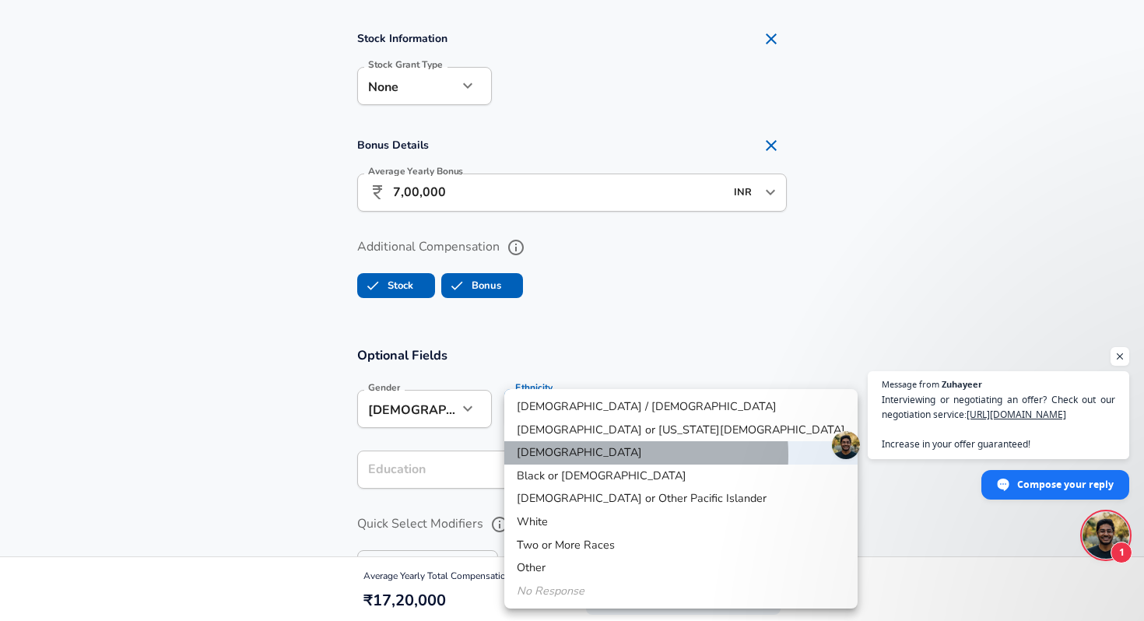
click at [604, 455] on li "[DEMOGRAPHIC_DATA]" at bounding box center [680, 452] width 353 height 23
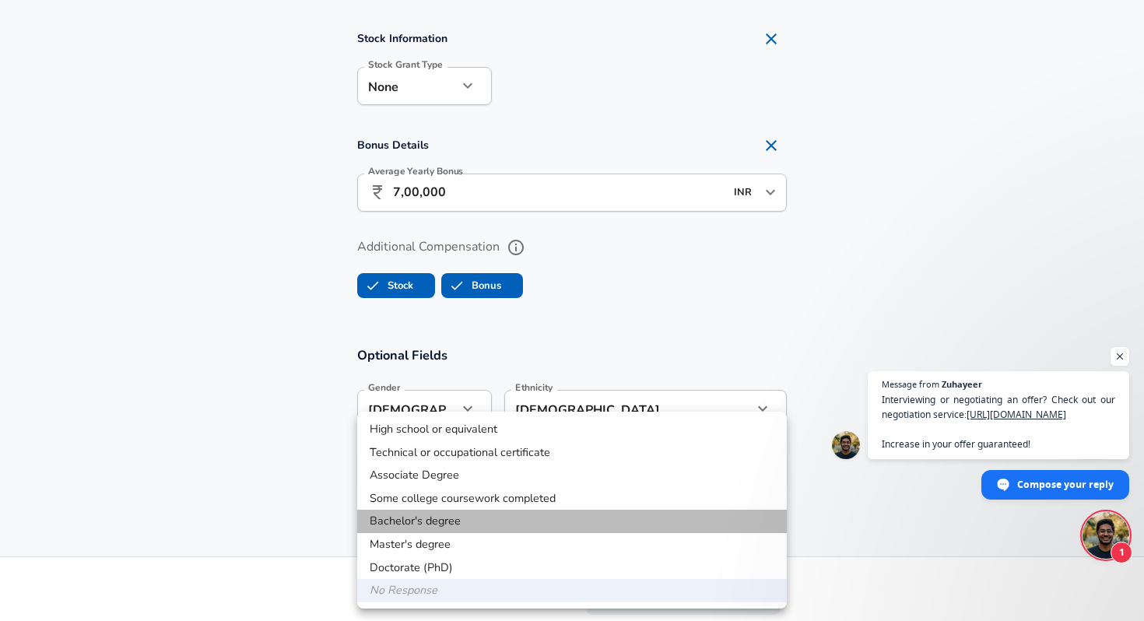
click at [441, 517] on li "Bachelor's degree" at bounding box center [572, 521] width 430 height 23
type input "Bachelors degree"
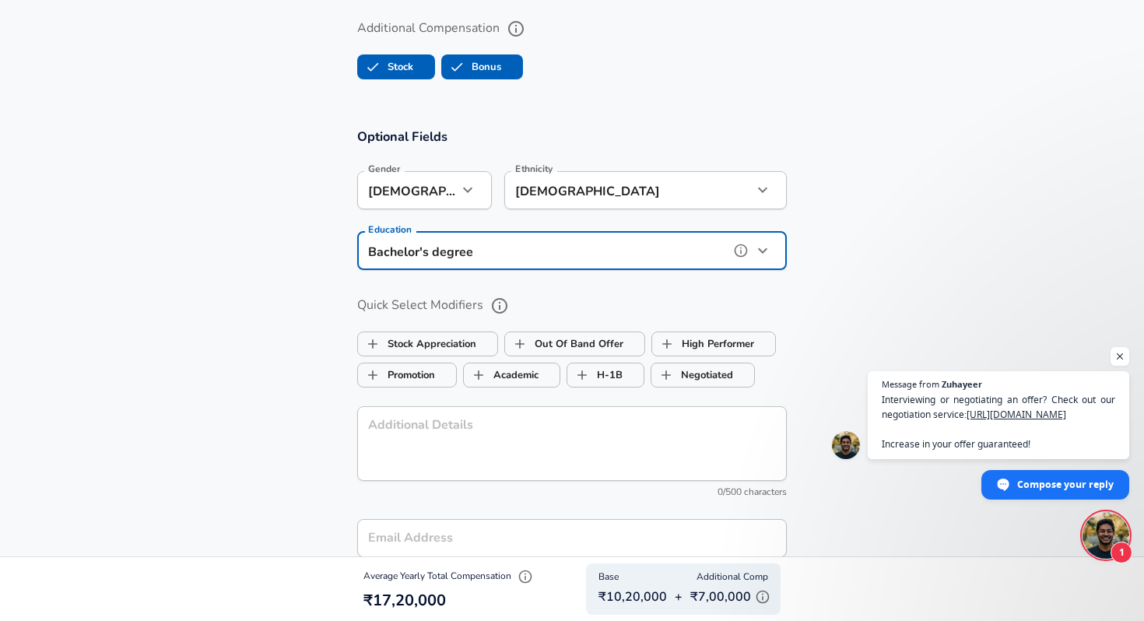
scroll to position [1584, 0]
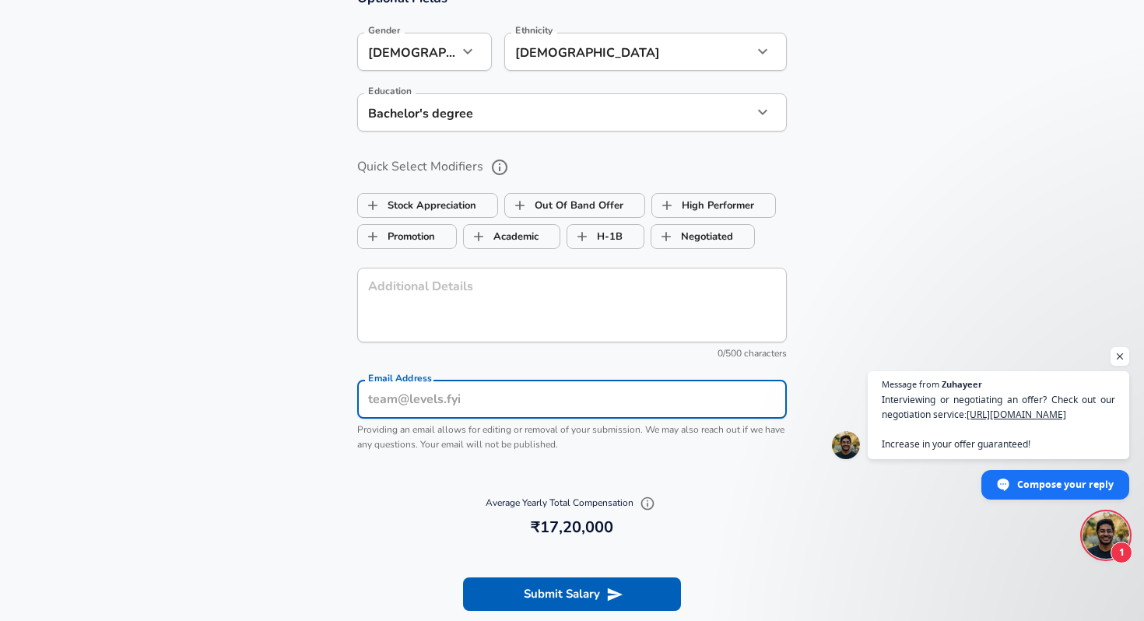
click at [442, 402] on input "Email Address" at bounding box center [572, 400] width 430 height 38
type input "[EMAIL_ADDRESS][DOMAIN_NAME]"
click at [409, 296] on textarea "Additional Details" at bounding box center [572, 304] width 408 height 49
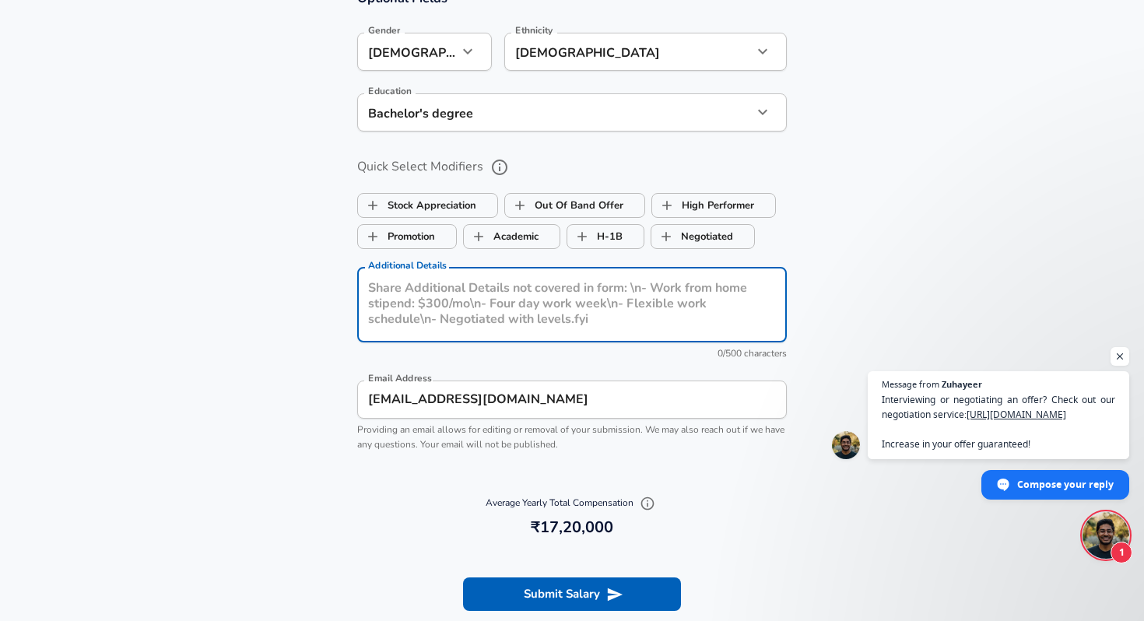
click at [322, 374] on section "Optional Fields Gender [DEMOGRAPHIC_DATA] [DEMOGRAPHIC_DATA] Gender Ethnicity […" at bounding box center [572, 228] width 1144 height 513
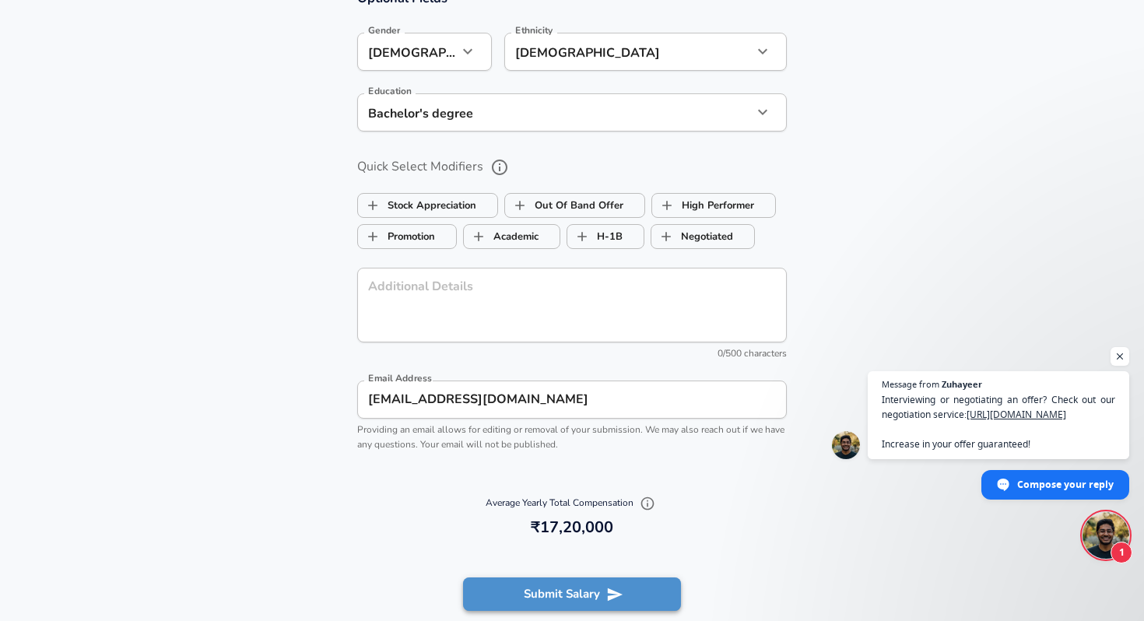
click at [531, 589] on button "Submit Salary" at bounding box center [572, 594] width 218 height 33
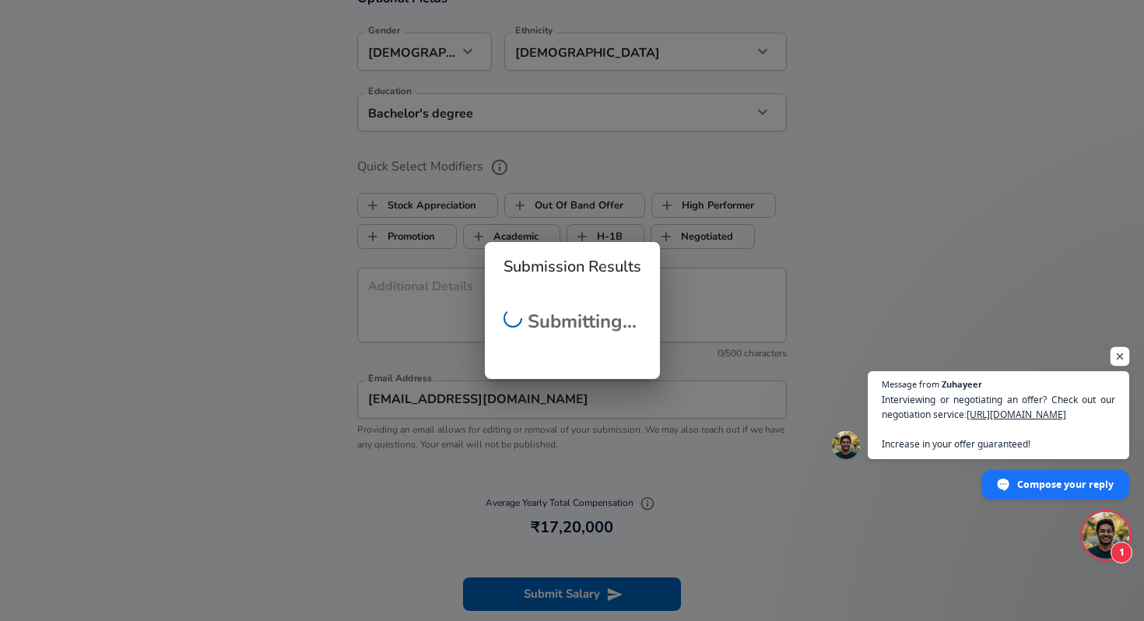
click at [1121, 357] on span "Open chat" at bounding box center [1120, 356] width 19 height 19
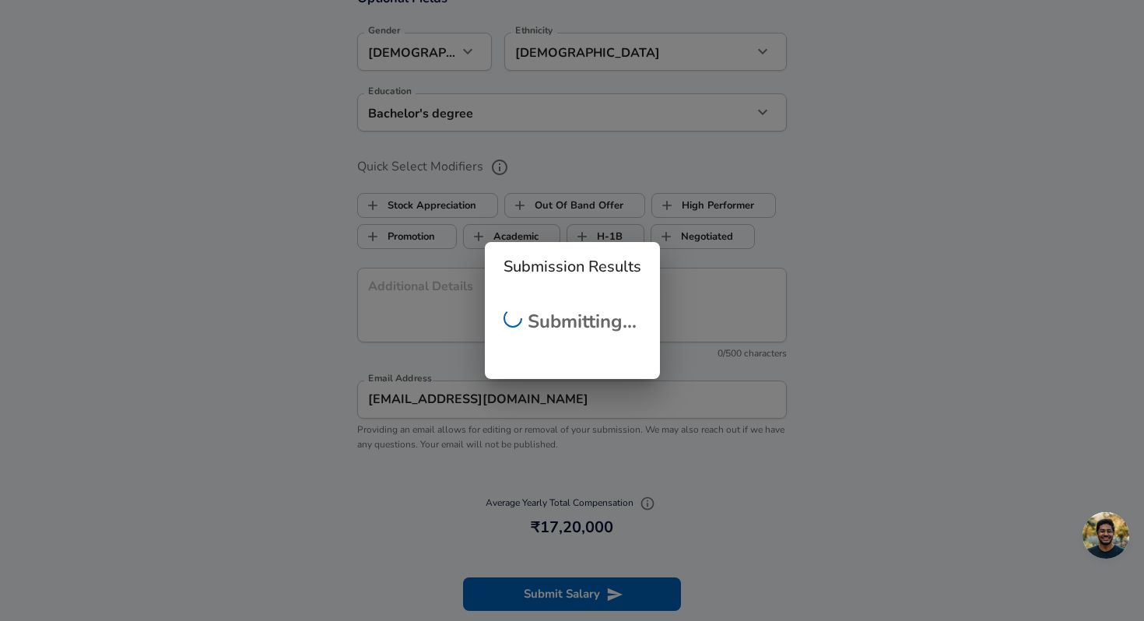
scroll to position [230, 0]
